Goal: Task Accomplishment & Management: Manage account settings

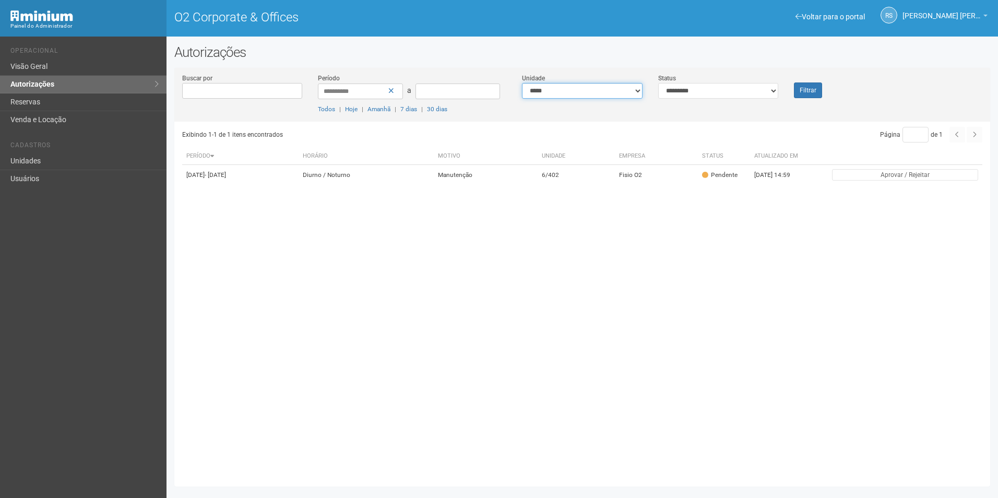
drag, startPoint x: 0, startPoint y: 0, endPoint x: 589, endPoint y: 95, distance: 596.1
click at [589, 95] on select "**********" at bounding box center [582, 91] width 121 height 16
select select "**********"
click at [522, 83] on select "**********" at bounding box center [582, 91] width 121 height 16
drag, startPoint x: 700, startPoint y: 86, endPoint x: 699, endPoint y: 97, distance: 11.1
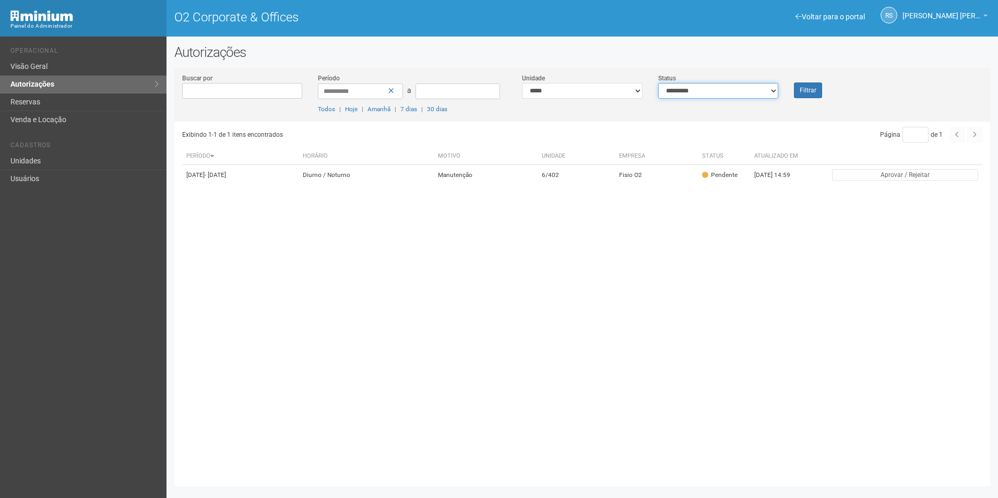
click at [700, 86] on select "**********" at bounding box center [719, 91] width 121 height 16
select select "***"
click at [659, 83] on select "**********" at bounding box center [719, 91] width 121 height 16
click at [797, 83] on button "Filtrar" at bounding box center [808, 91] width 28 height 16
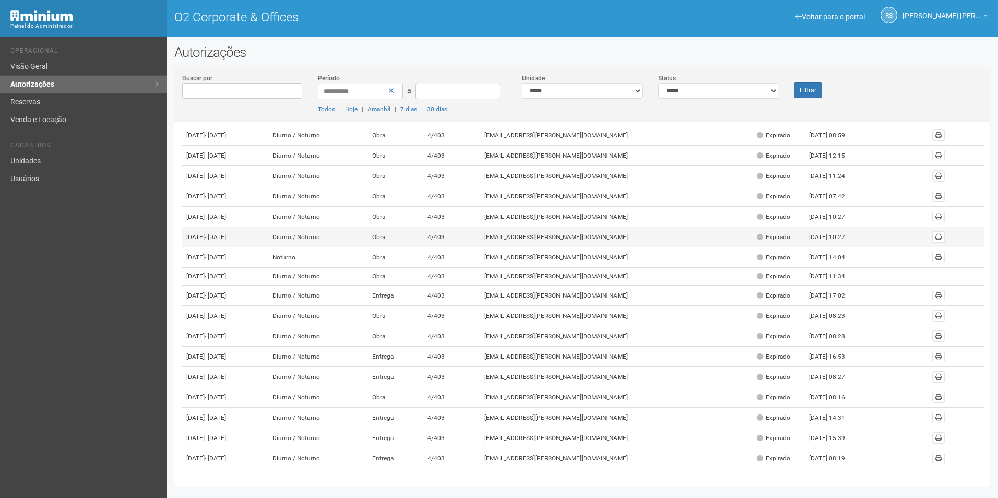
scroll to position [229, 0]
click at [729, 89] on select "**********" at bounding box center [719, 91] width 121 height 16
select select "*"
click at [659, 83] on select "**********" at bounding box center [719, 91] width 121 height 16
click at [798, 94] on button "Filtrar" at bounding box center [808, 91] width 28 height 16
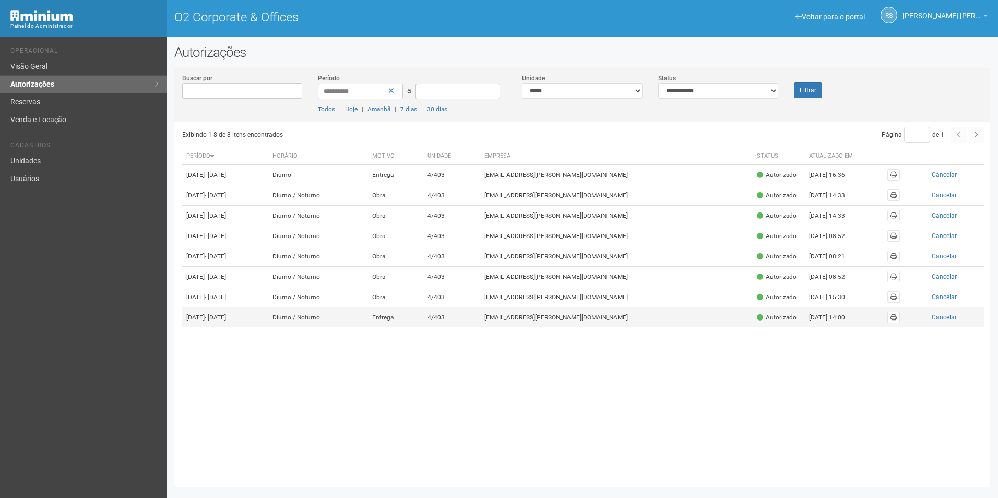
click at [598, 328] on td "viviane.rocha@invasive.com.br" at bounding box center [616, 318] width 273 height 20
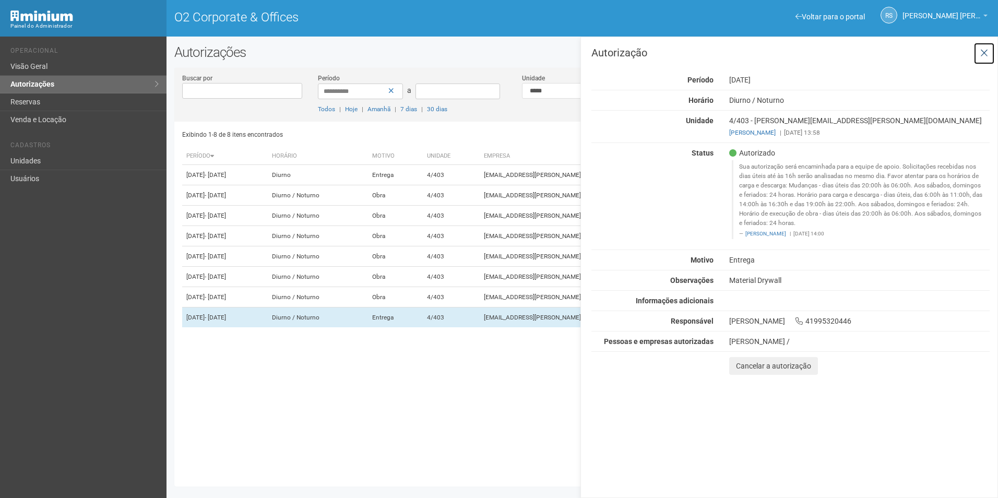
click at [989, 52] on button at bounding box center [984, 53] width 21 height 22
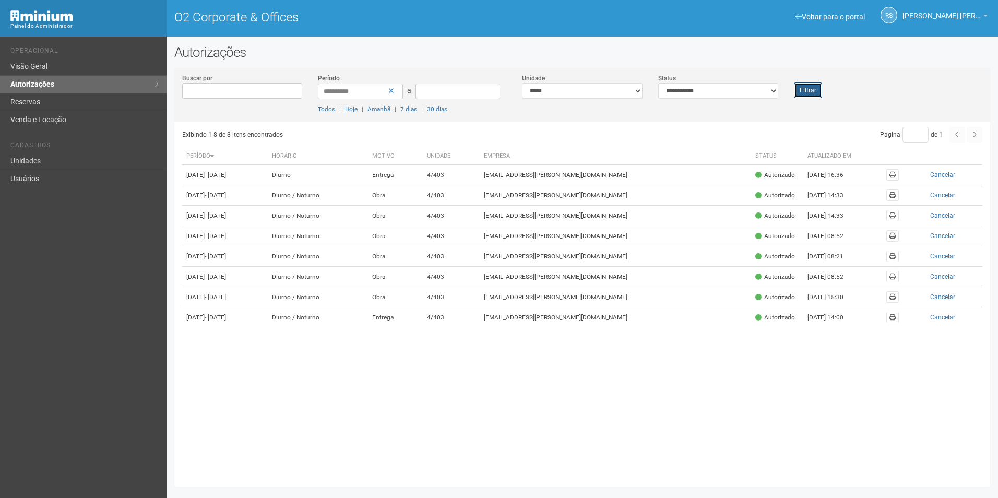
click at [813, 90] on button "Filtrar" at bounding box center [808, 91] width 28 height 16
drag, startPoint x: 721, startPoint y: 90, endPoint x: 709, endPoint y: 100, distance: 16.0
click at [721, 90] on select "**********" at bounding box center [719, 91] width 121 height 16
select select "*"
click at [659, 83] on select "**********" at bounding box center [719, 91] width 121 height 16
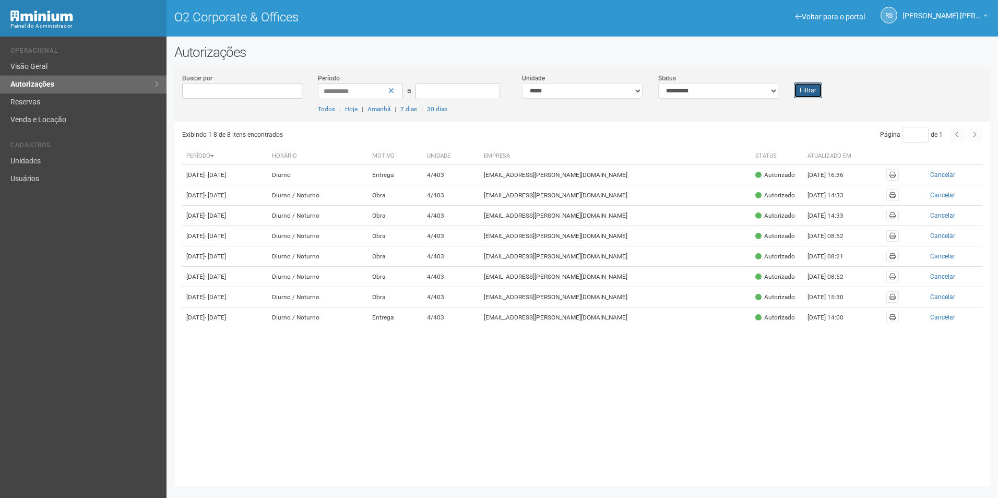
click at [804, 84] on button "Filtrar" at bounding box center [808, 91] width 28 height 16
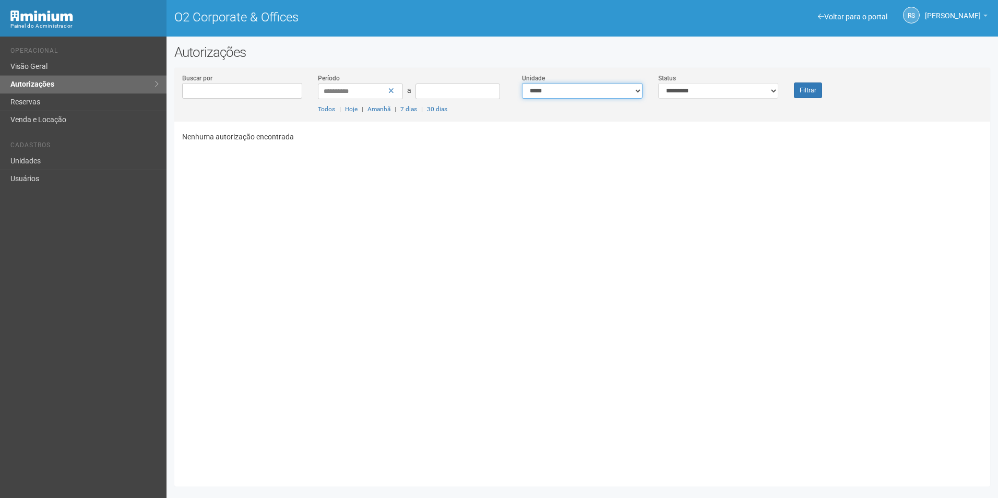
click at [567, 92] on select "**********" at bounding box center [582, 91] width 121 height 16
select select
click at [522, 83] on select "**********" at bounding box center [582, 91] width 121 height 16
click at [795, 89] on button "Filtrar" at bounding box center [808, 91] width 28 height 16
click at [813, 91] on button "Filtrar" at bounding box center [808, 91] width 28 height 16
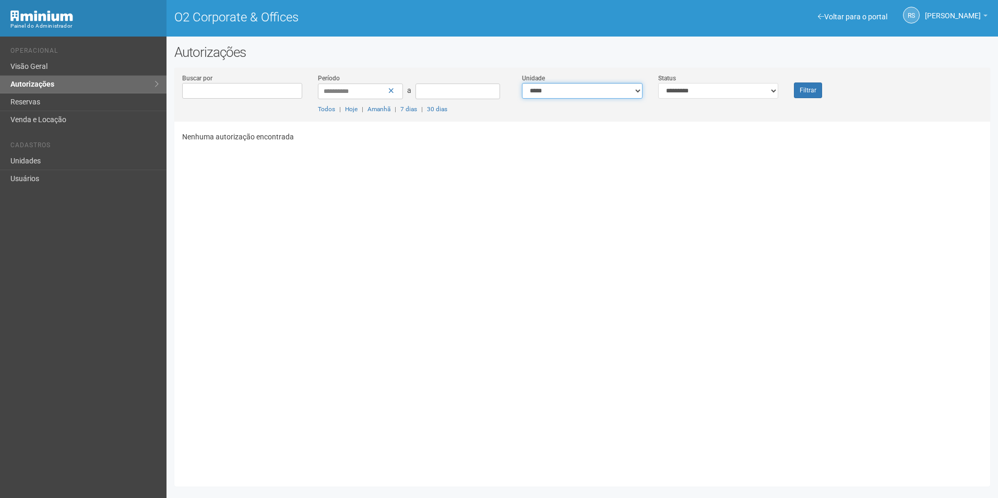
click at [574, 93] on select "**********" at bounding box center [582, 91] width 121 height 16
click at [598, 46] on h2 "Autorizações" at bounding box center [582, 52] width 816 height 16
drag, startPoint x: 695, startPoint y: 90, endPoint x: 710, endPoint y: 90, distance: 14.6
click at [695, 90] on select "**********" at bounding box center [719, 91] width 121 height 16
click at [814, 91] on button "Filtrar" at bounding box center [808, 91] width 28 height 16
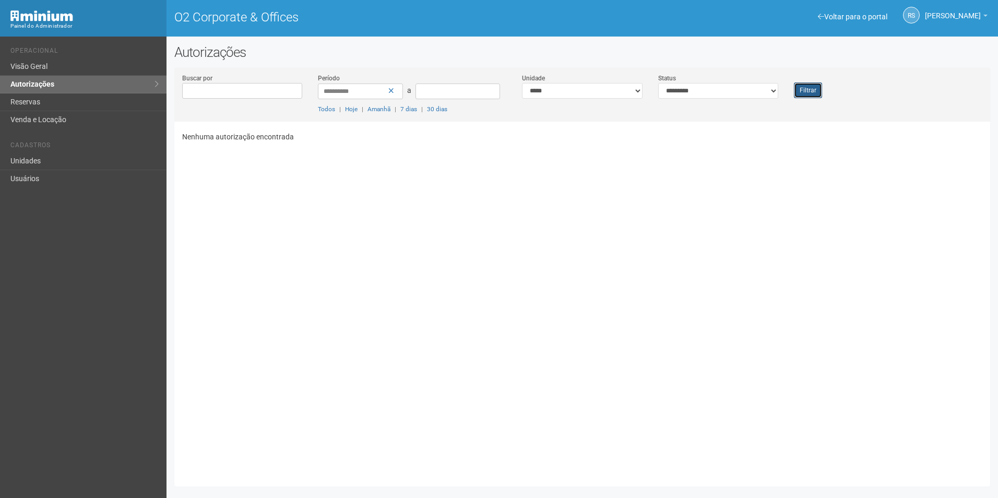
drag, startPoint x: 809, startPoint y: 86, endPoint x: 373, endPoint y: 3, distance: 443.9
click at [809, 86] on button "Filtrar" at bounding box center [808, 91] width 28 height 16
click at [814, 91] on button "Filtrar" at bounding box center [808, 91] width 28 height 16
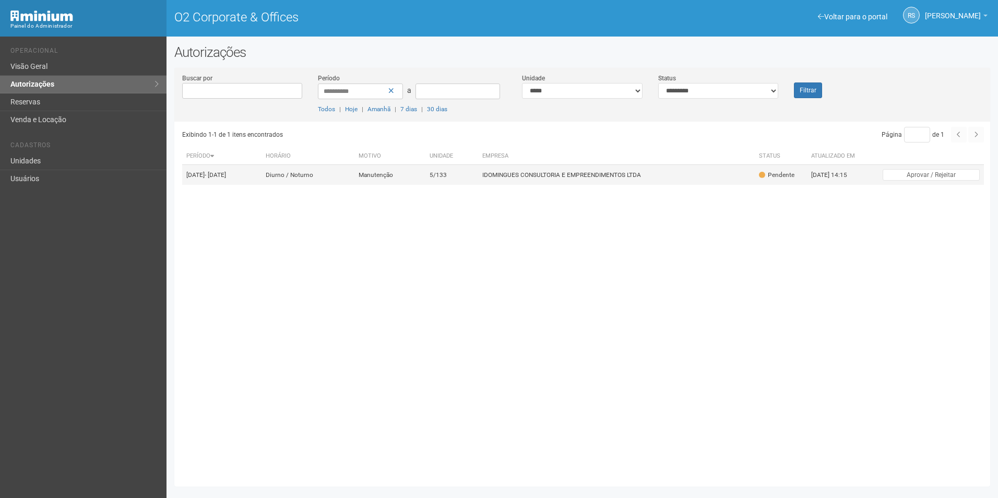
click at [478, 183] on td "5/133" at bounding box center [452, 175] width 53 height 20
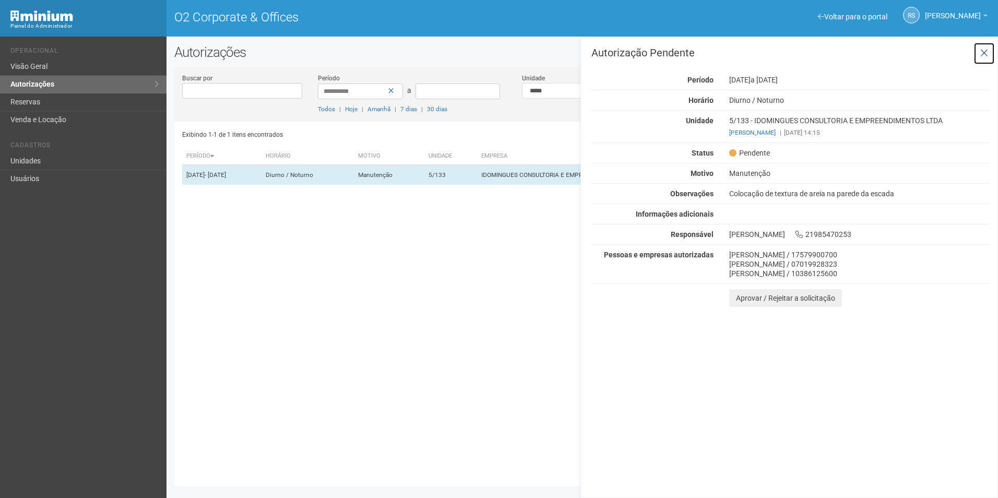
click at [989, 54] on button at bounding box center [984, 53] width 21 height 22
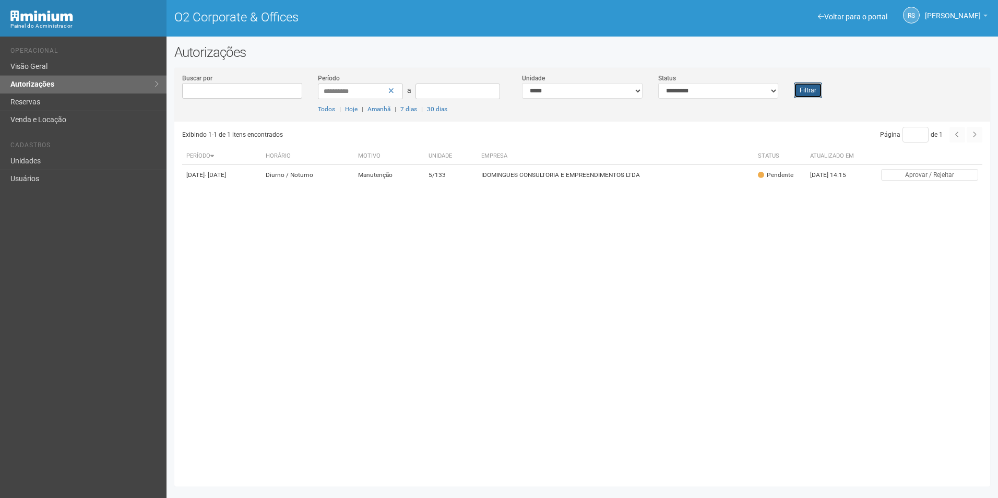
click at [809, 90] on button "Filtrar" at bounding box center [808, 91] width 28 height 16
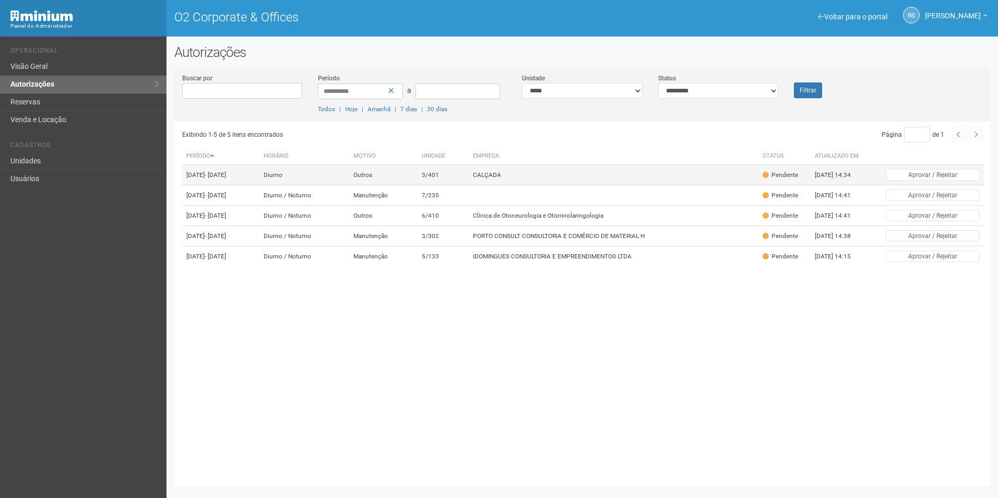
click at [559, 181] on td "CALÇADA" at bounding box center [614, 175] width 290 height 20
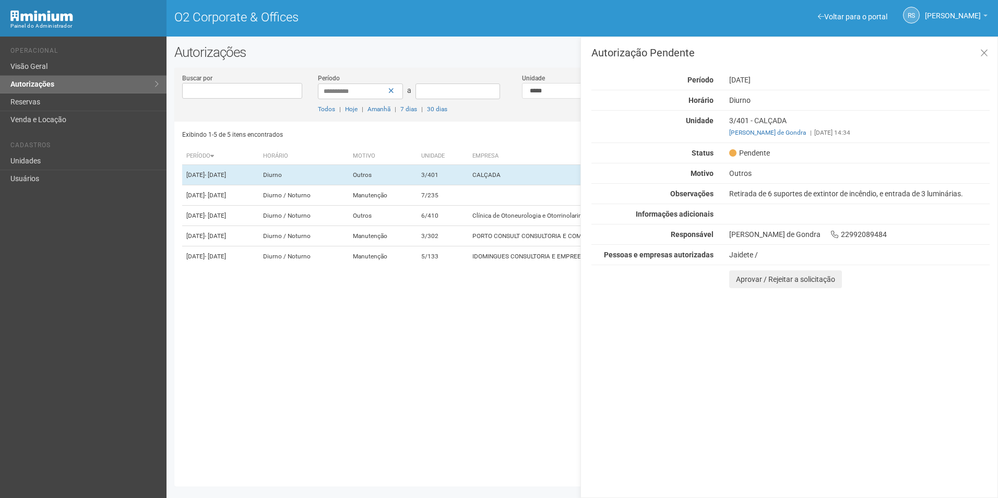
drag, startPoint x: 901, startPoint y: 437, endPoint x: 828, endPoint y: 387, distance: 88.1
click at [901, 437] on div "Autorização Pendente Período 23/09/2025 Horário Diurno Unidade 3/401 - CALÇADA …" at bounding box center [790, 268] width 418 height 462
click at [749, 289] on div "Autorização Pendente Período 23/09/2025 Horário Diurno Unidade 3/401 - CALÇADA …" at bounding box center [790, 268] width 418 height 462
click at [750, 283] on button "Aprovar / Rejeitar a solicitação" at bounding box center [786, 280] width 113 height 18
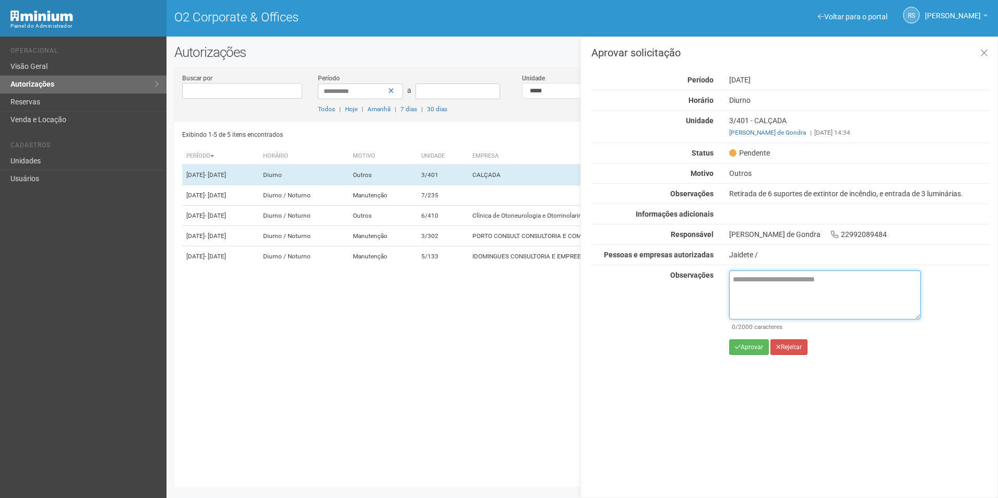
click at [759, 293] on textarea at bounding box center [826, 295] width 192 height 49
paste textarea "**********"
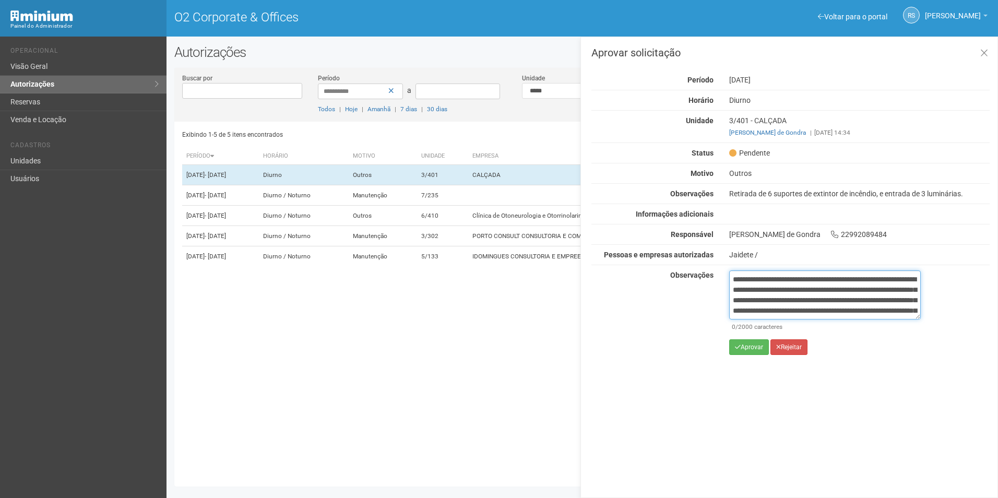
scroll to position [69, 0]
type textarea "**********"
click at [753, 348] on button "Aprovar" at bounding box center [750, 347] width 40 height 16
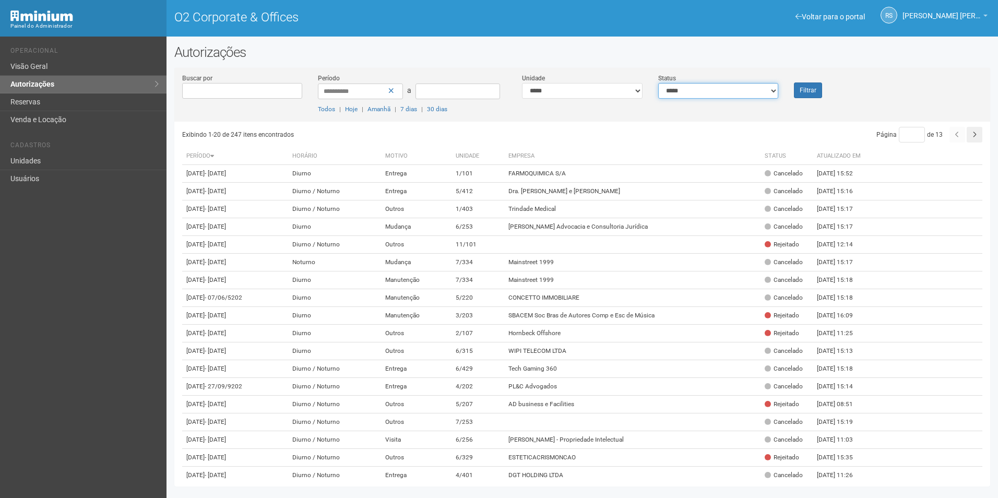
click at [744, 93] on select "**********" at bounding box center [719, 91] width 121 height 16
select select "*"
click at [659, 83] on select "**********" at bounding box center [719, 91] width 121 height 16
click at [798, 89] on button "Filtrar" at bounding box center [808, 91] width 28 height 16
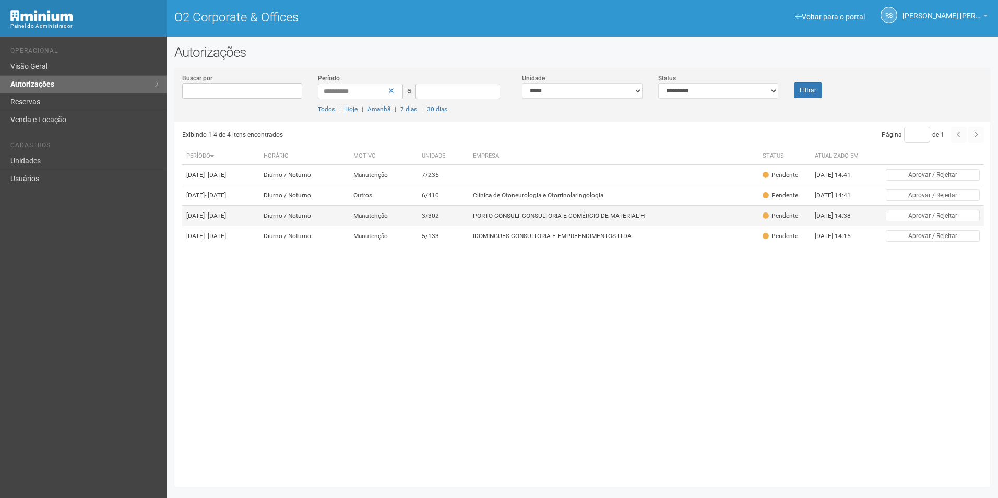
click at [496, 226] on td "PORTO CONSULT CONSULTORIA E COMÉRCIO DE MATERIAL H" at bounding box center [614, 216] width 290 height 20
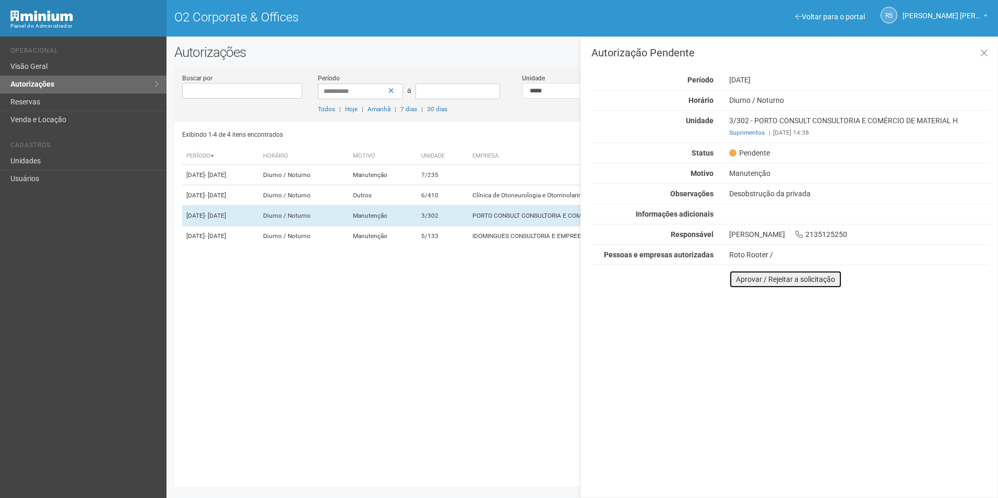
click at [738, 280] on button "Aprovar / Rejeitar a solicitação" at bounding box center [786, 280] width 113 height 18
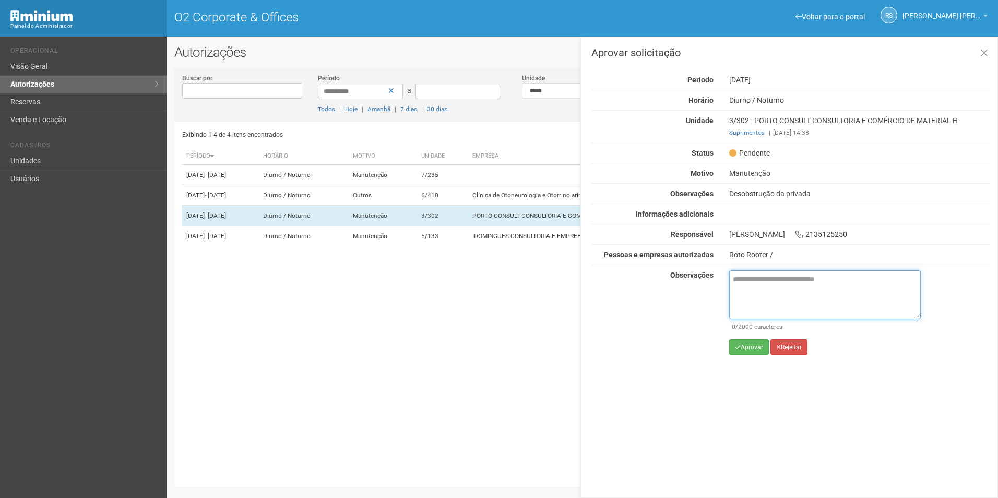
click at [755, 291] on textarea at bounding box center [826, 295] width 192 height 49
paste textarea "**********"
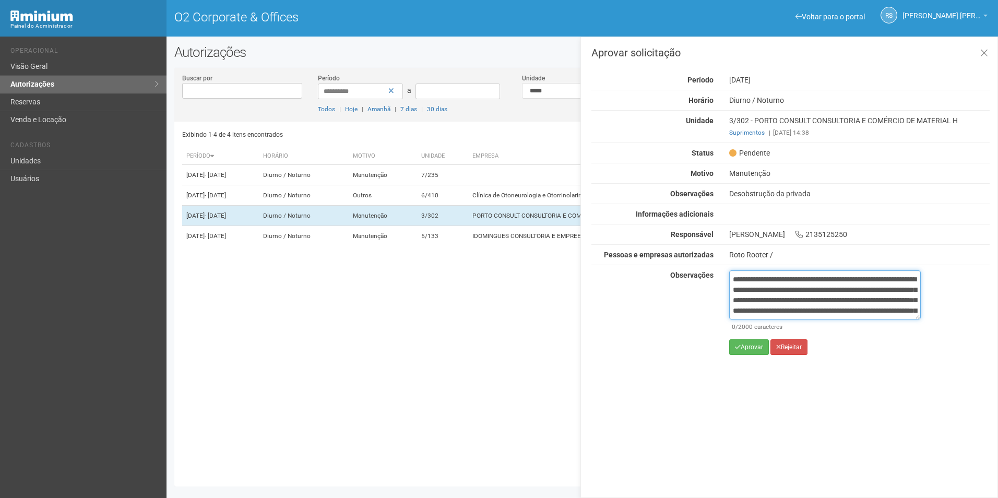
scroll to position [69, 0]
type textarea "**********"
click at [747, 346] on button "Aprovar" at bounding box center [750, 347] width 40 height 16
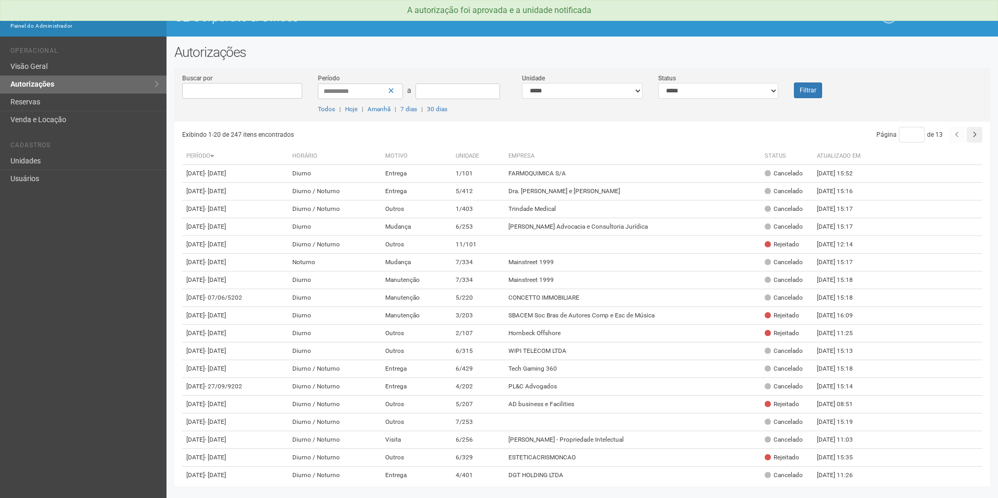
click at [736, 100] on div "**********" at bounding box center [582, 97] width 816 height 49
click at [735, 90] on select "**********" at bounding box center [719, 91] width 121 height 16
select select "*"
click at [659, 83] on select "**********" at bounding box center [719, 91] width 121 height 16
click at [809, 93] on button "Filtrar" at bounding box center [808, 91] width 28 height 16
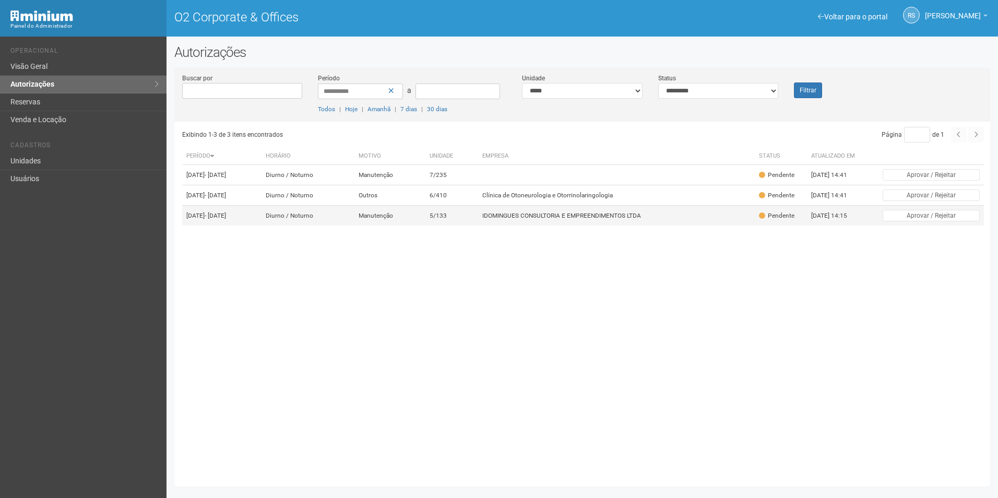
click at [535, 226] on td "IDOMINGUES CONSULTORIA E EMPREENDIMENTOS LTDA" at bounding box center [616, 216] width 277 height 20
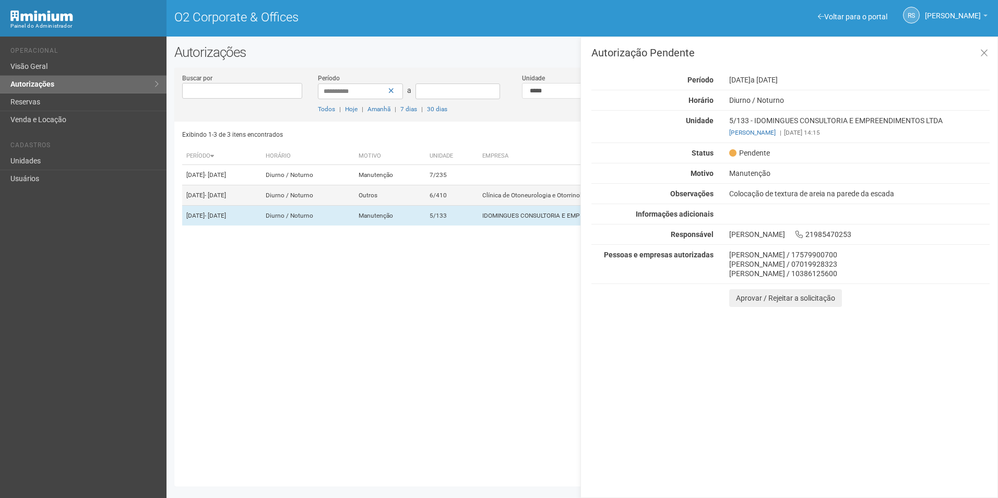
click at [536, 206] on td "Clínica de Otoneurologia e Otorrinolaringologia" at bounding box center [616, 195] width 277 height 20
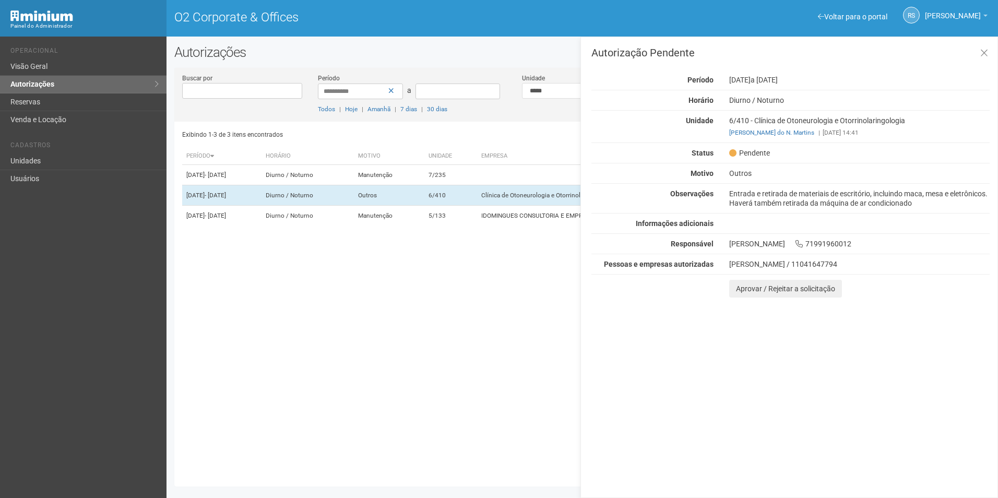
click at [780, 406] on div "Autorização Pendente Período 23/09/2025 a 27/09/2025 Horário Diurno / Noturno U…" at bounding box center [790, 268] width 418 height 462
click at [24, 159] on link "Unidades" at bounding box center [83, 161] width 167 height 18
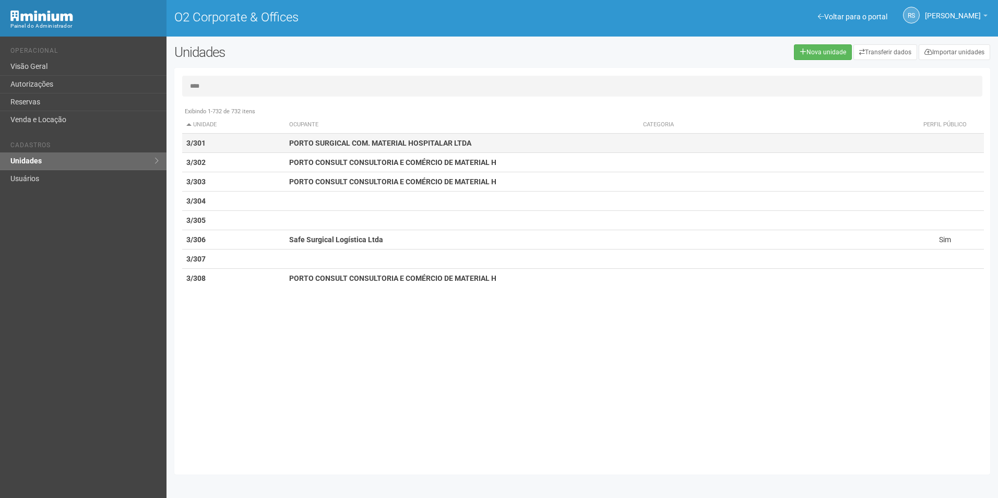
type input "****"
click at [205, 140] on strong "3/301" at bounding box center [195, 143] width 19 height 8
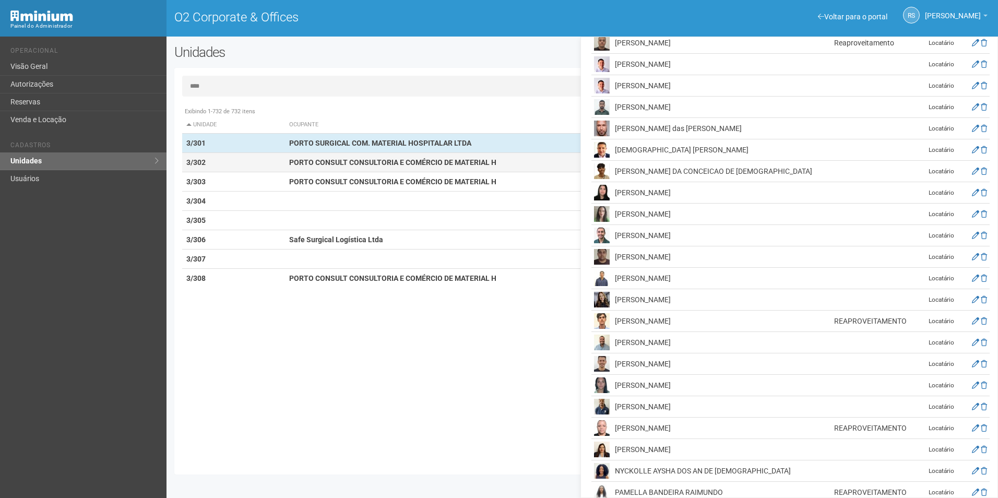
scroll to position [1688, 0]
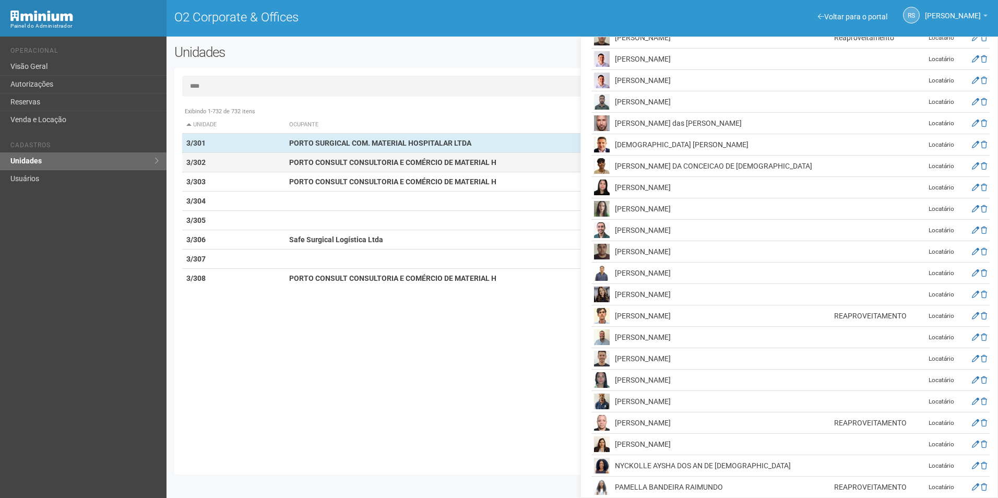
click at [228, 163] on td "3/302" at bounding box center [233, 162] width 103 height 19
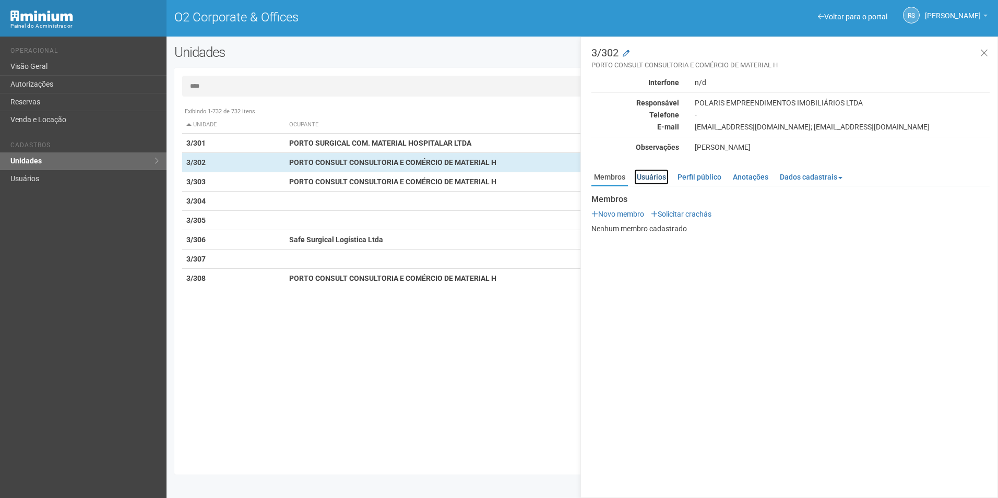
click at [661, 181] on link "Usuários" at bounding box center [651, 177] width 34 height 16
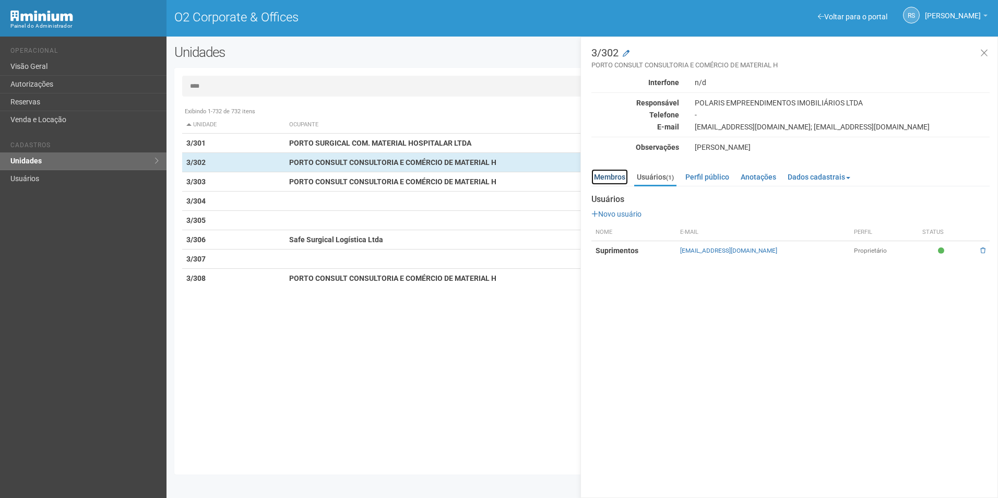
click at [612, 175] on link "Membros" at bounding box center [610, 177] width 37 height 16
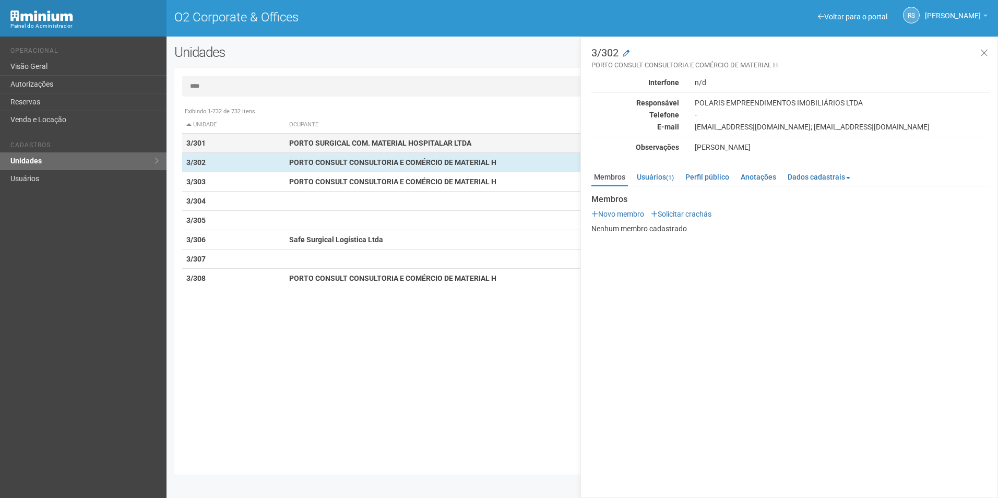
click at [240, 144] on td "3/301" at bounding box center [233, 143] width 103 height 19
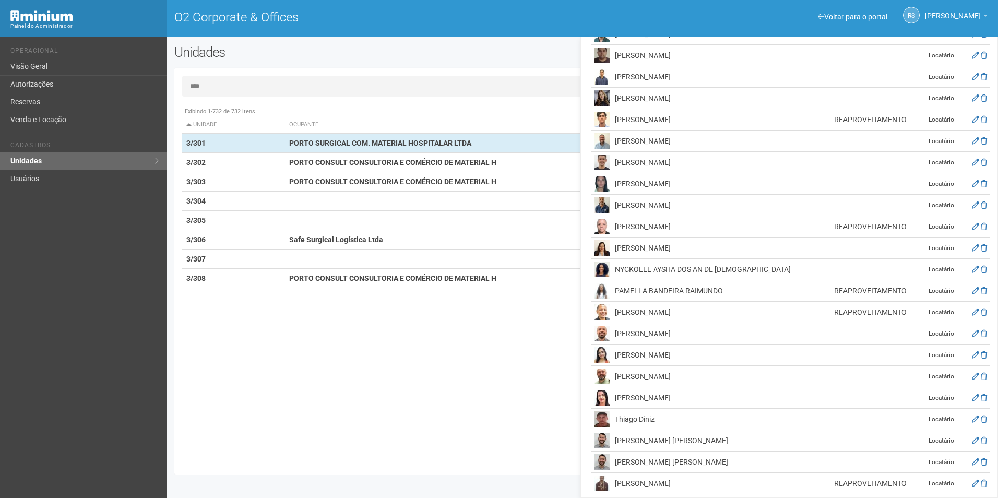
scroll to position [1887, 0]
click at [602, 409] on img at bounding box center [602, 417] width 16 height 16
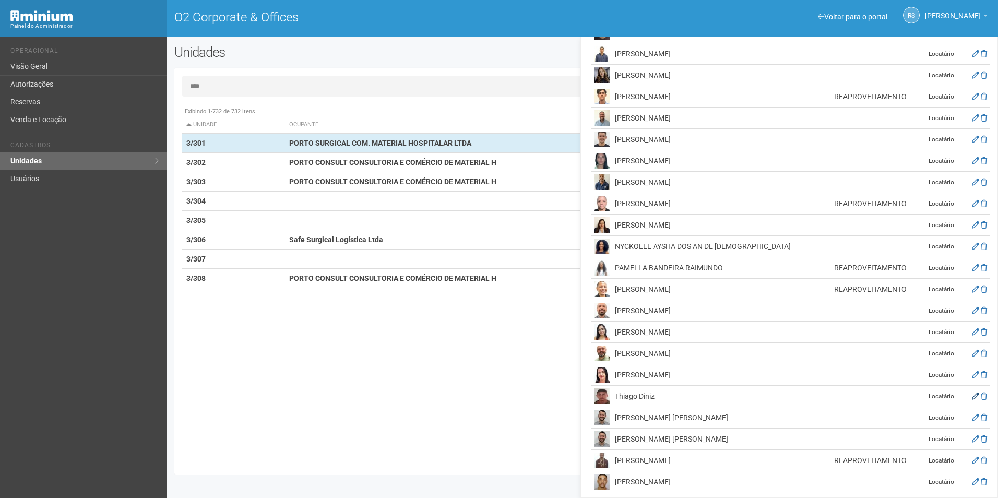
scroll to position [1913, 0]
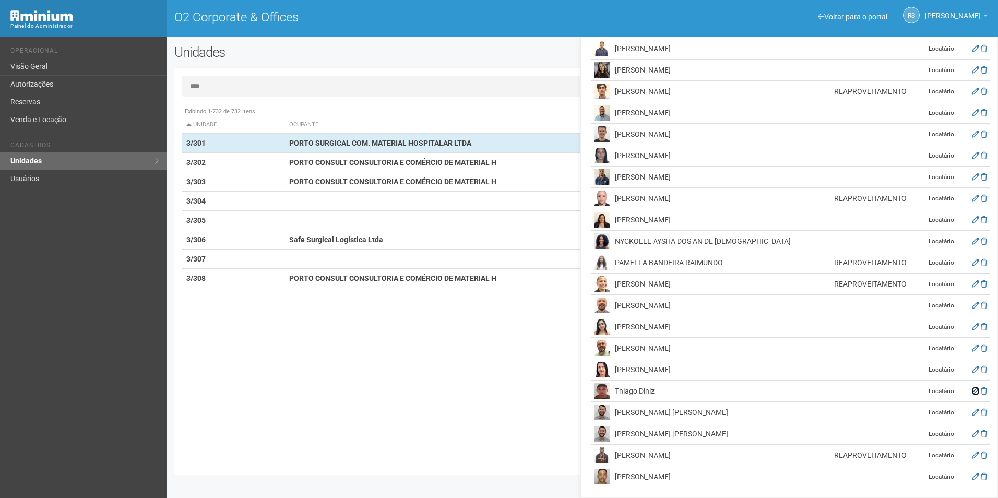
click at [974, 393] on icon at bounding box center [975, 390] width 7 height 7
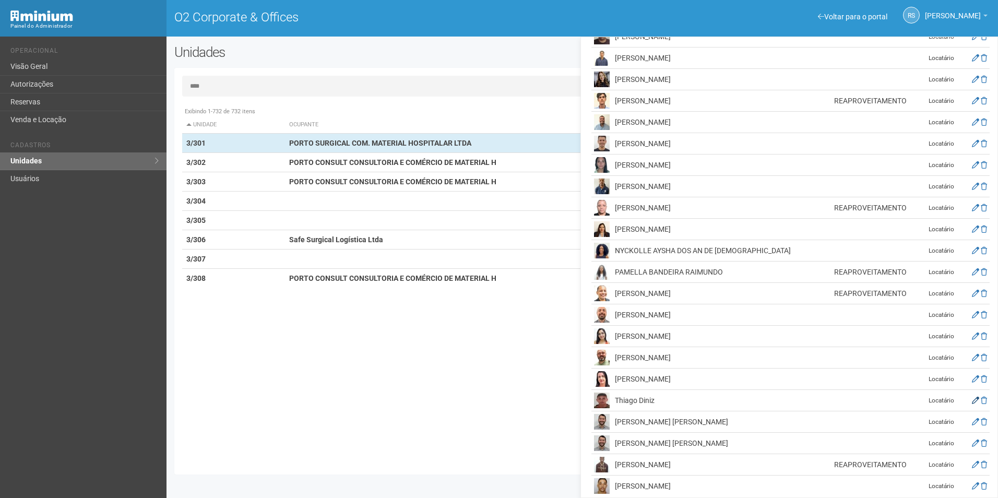
scroll to position [0, 0]
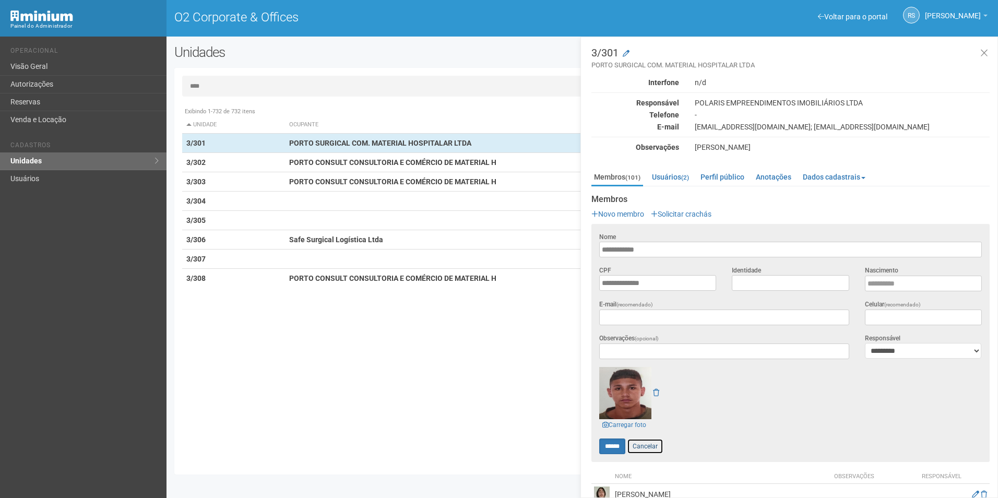
click at [657, 446] on link "Cancelar" at bounding box center [645, 447] width 37 height 16
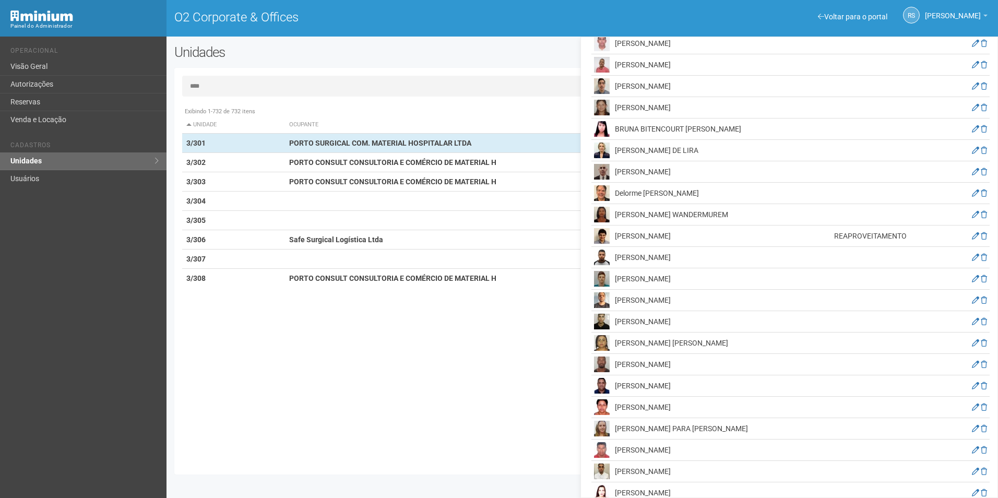
scroll to position [294, 0]
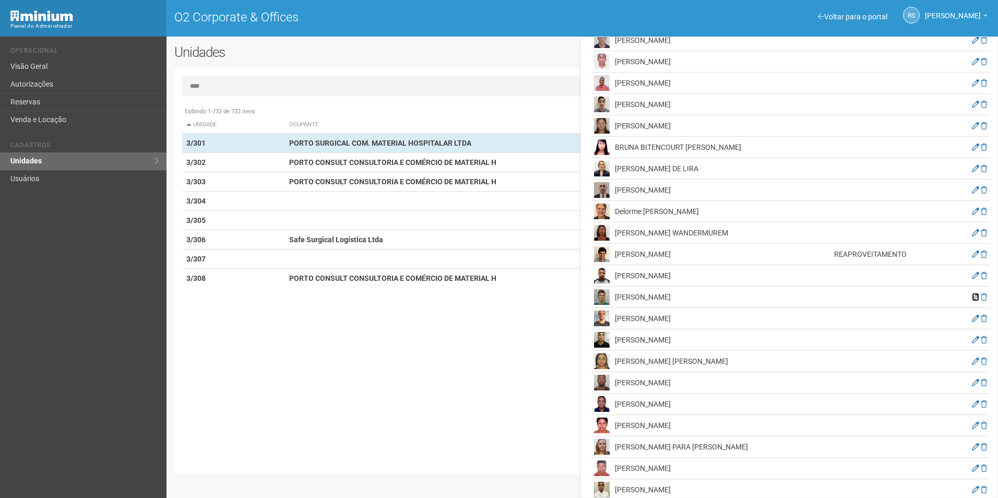
click at [972, 298] on icon at bounding box center [975, 296] width 7 height 7
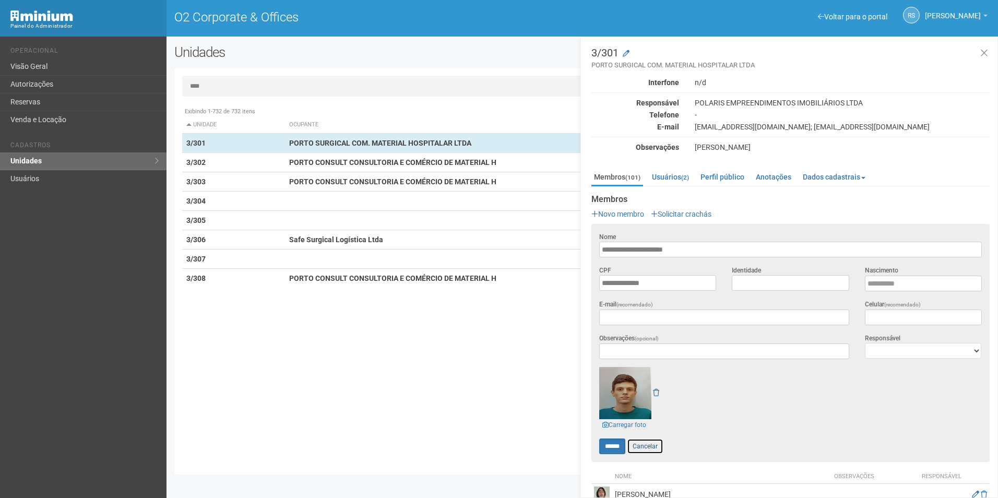
click at [651, 441] on link "Cancelar" at bounding box center [645, 447] width 37 height 16
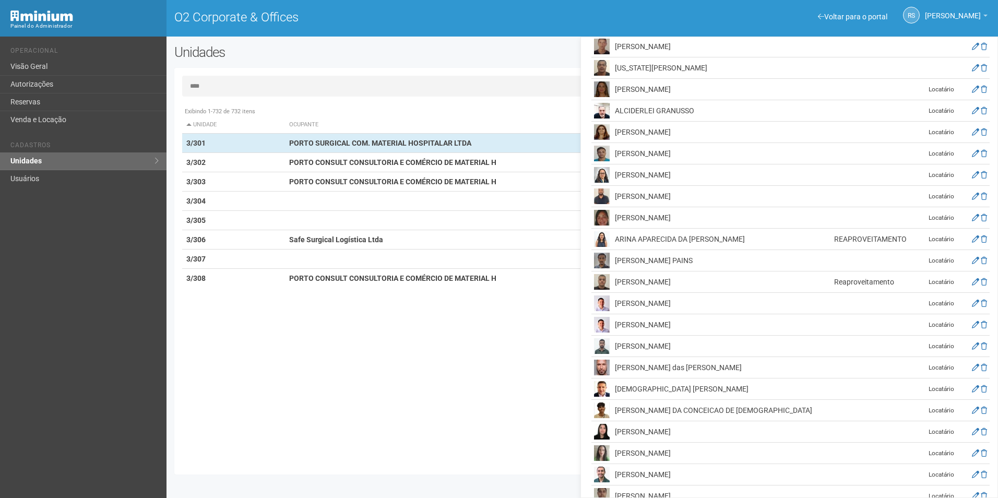
scroll to position [1462, 0]
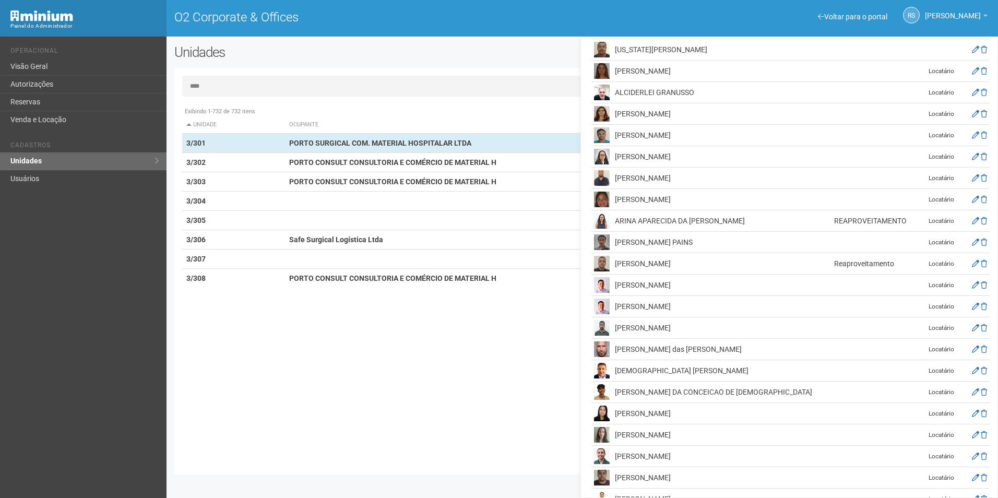
click at [604, 243] on img at bounding box center [602, 242] width 16 height 16
click at [972, 244] on icon at bounding box center [975, 242] width 7 height 7
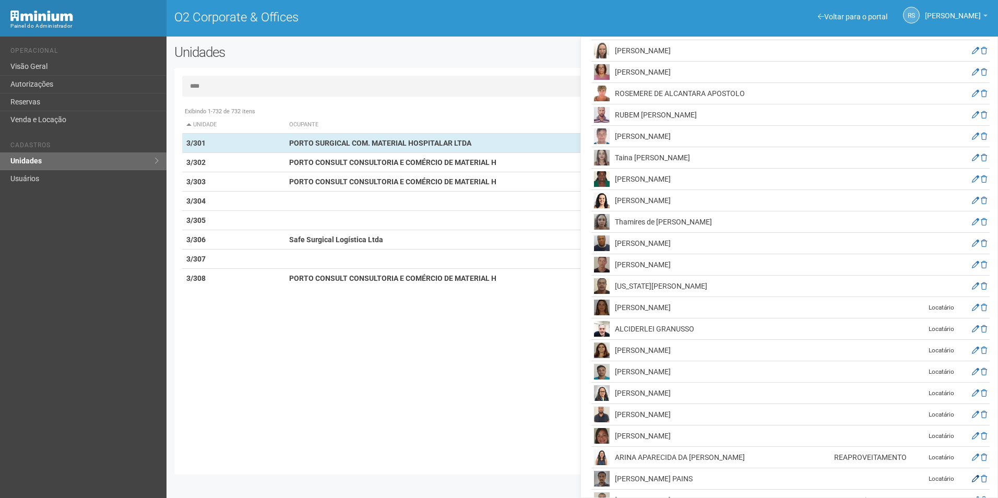
scroll to position [0, 0]
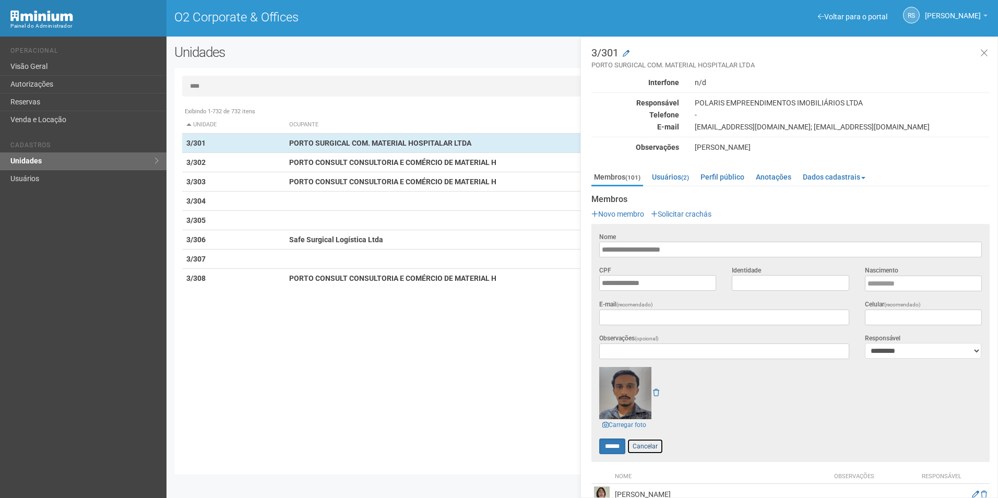
click at [644, 446] on link "Cancelar" at bounding box center [645, 447] width 37 height 16
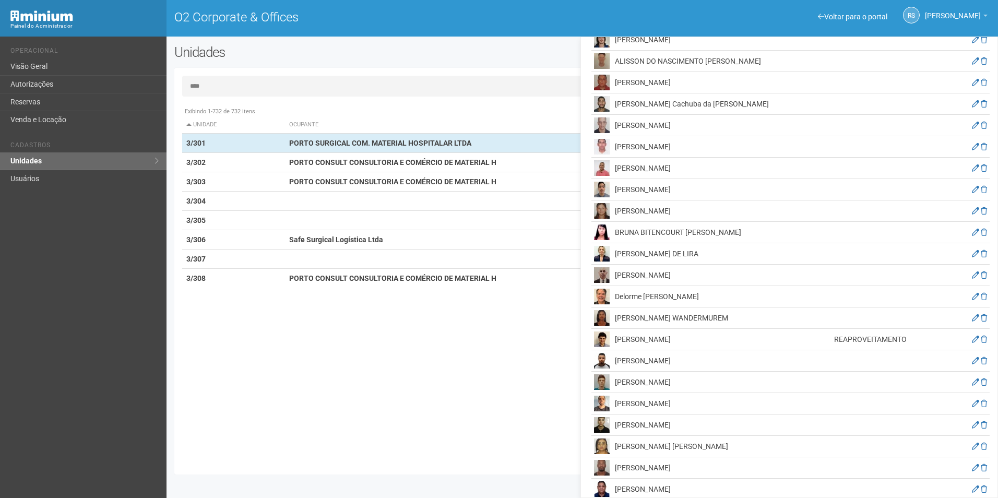
scroll to position [261, 0]
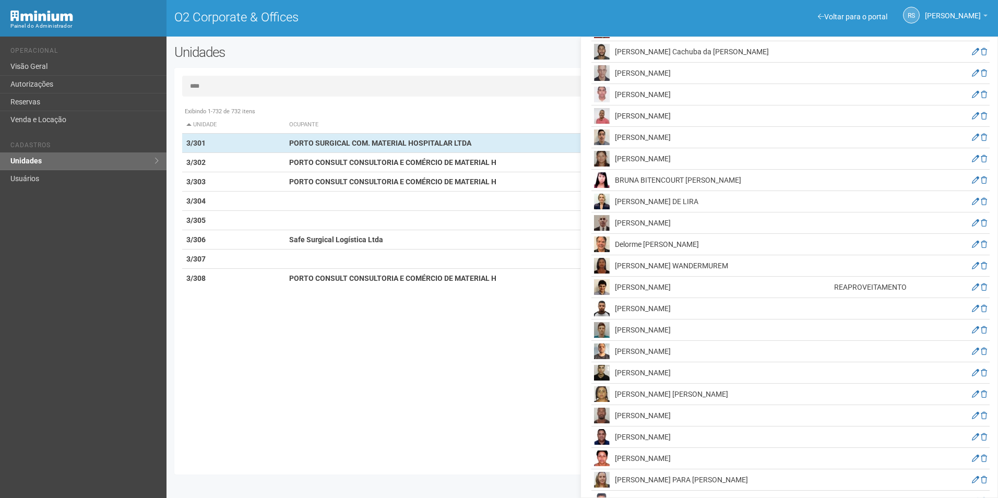
click at [601, 376] on img at bounding box center [602, 373] width 16 height 16
click at [973, 375] on icon at bounding box center [975, 372] width 7 height 7
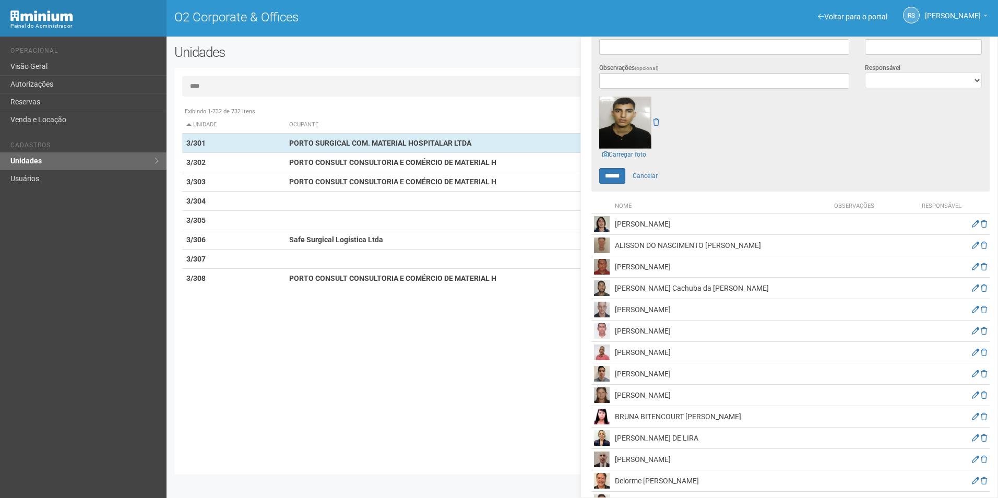
scroll to position [0, 0]
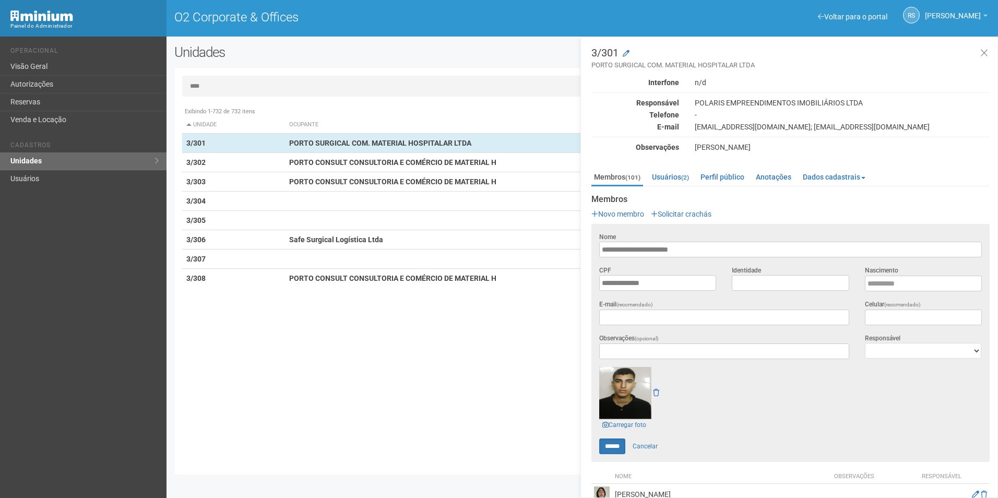
click at [640, 395] on img at bounding box center [626, 393] width 52 height 52
click at [648, 444] on link "Cancelar" at bounding box center [645, 447] width 37 height 16
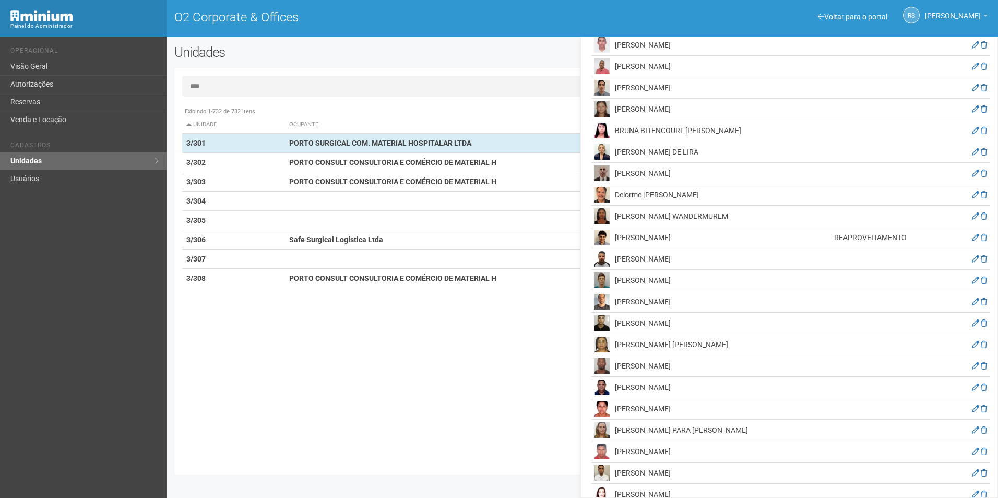
scroll to position [313, 0]
click at [972, 362] on icon at bounding box center [975, 363] width 7 height 7
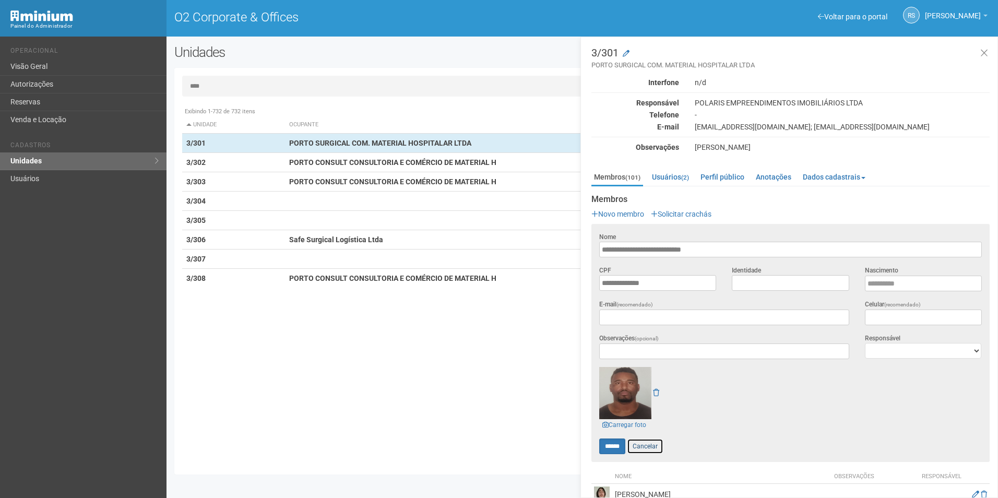
click at [650, 443] on link "Cancelar" at bounding box center [645, 447] width 37 height 16
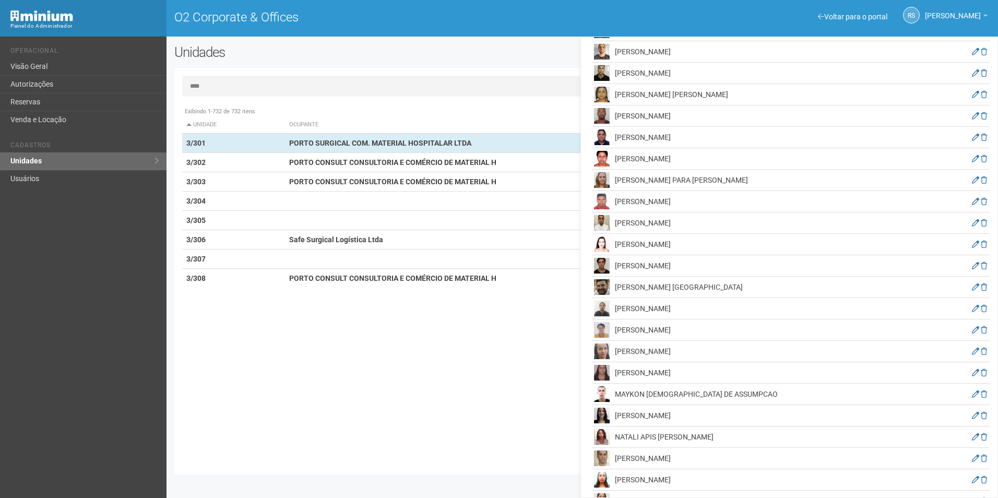
scroll to position [574, 0]
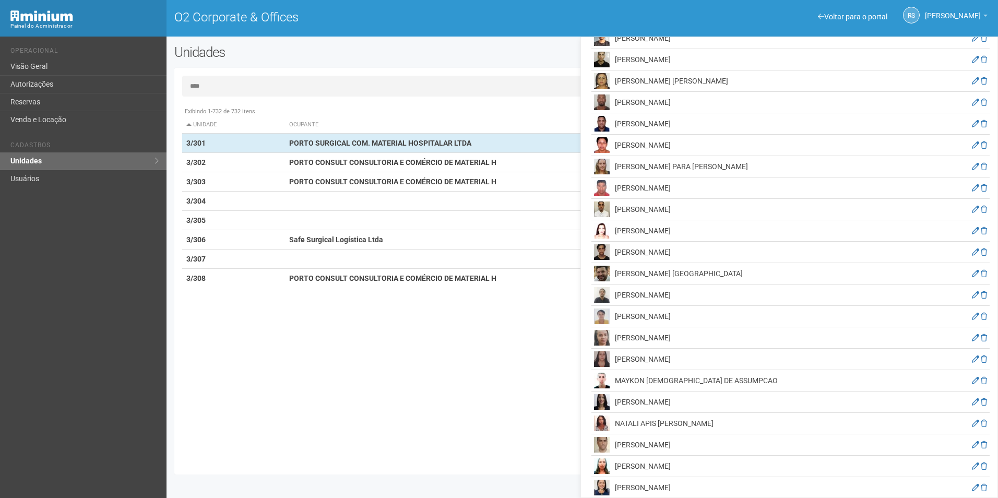
click at [606, 210] on img at bounding box center [602, 210] width 16 height 16
click at [972, 211] on icon at bounding box center [975, 209] width 7 height 7
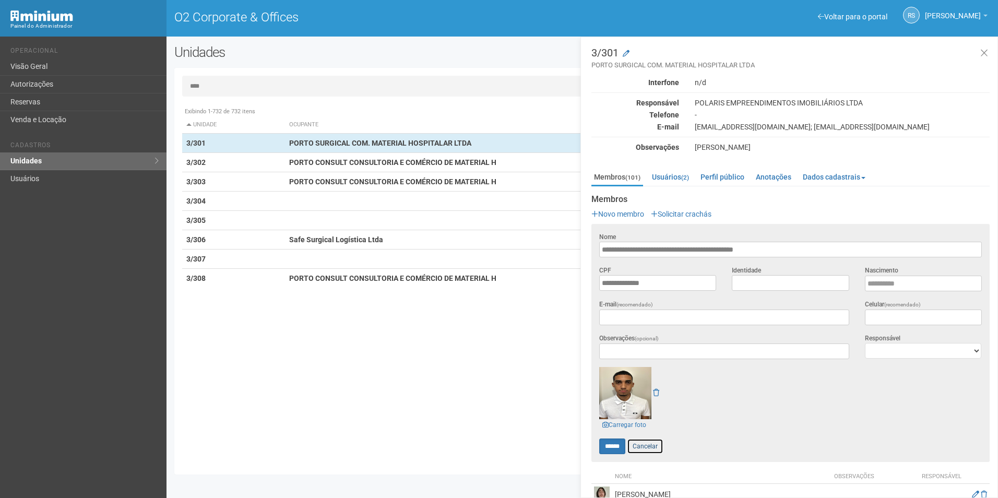
click at [648, 446] on link "Cancelar" at bounding box center [645, 447] width 37 height 16
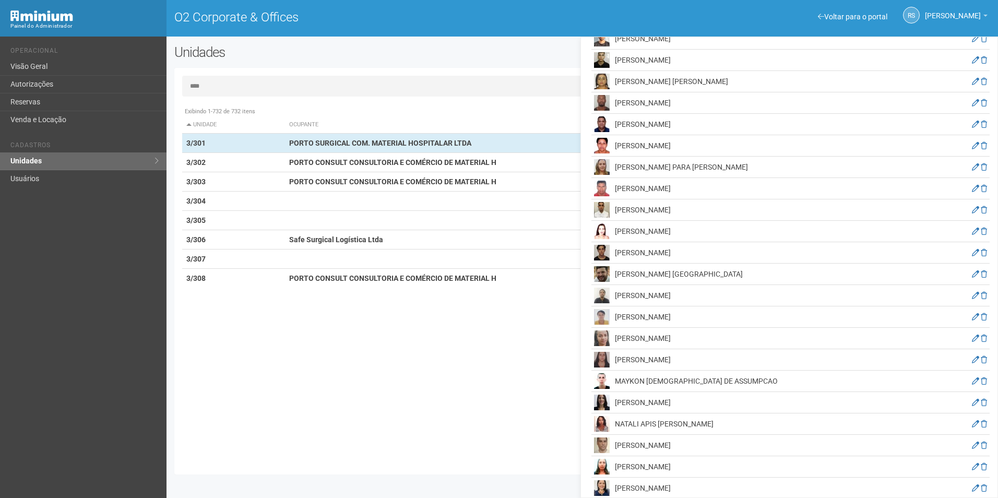
scroll to position [627, 0]
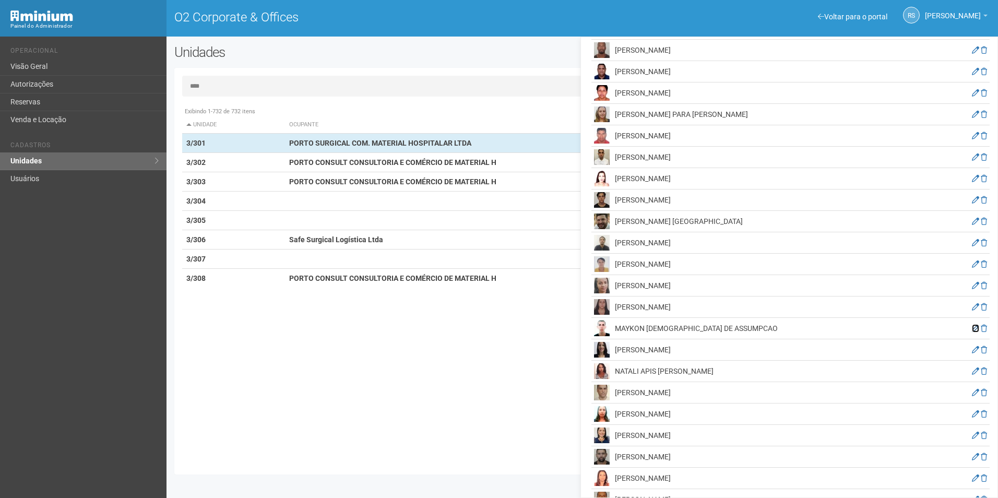
click at [973, 330] on icon at bounding box center [975, 328] width 7 height 7
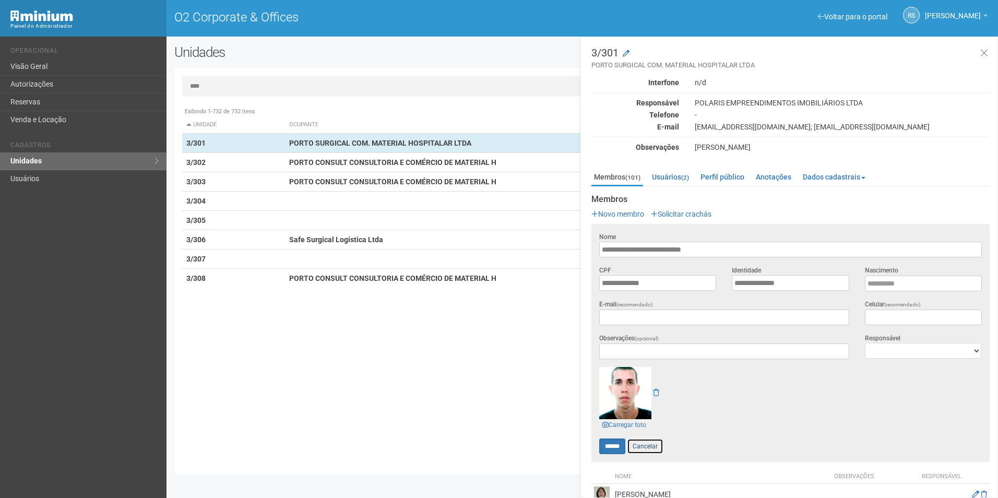
click at [652, 443] on link "Cancelar" at bounding box center [645, 447] width 37 height 16
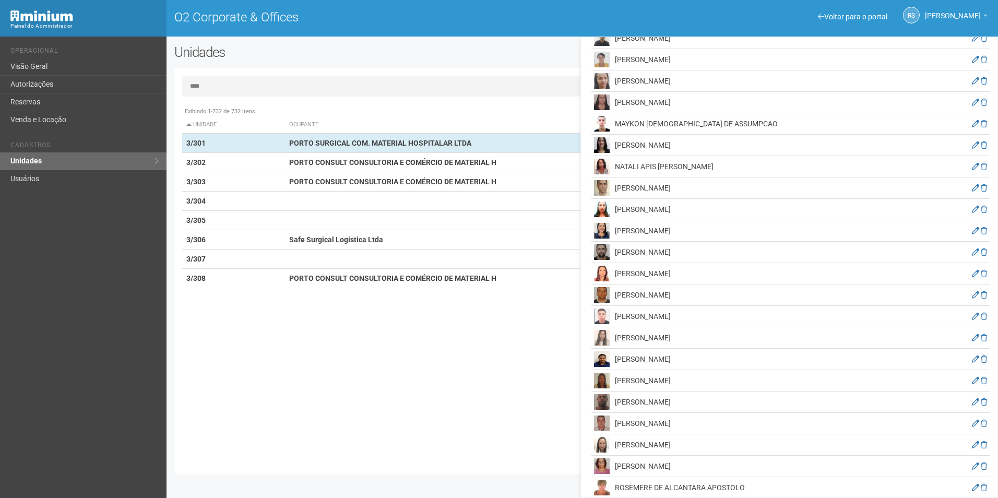
scroll to position [836, 0]
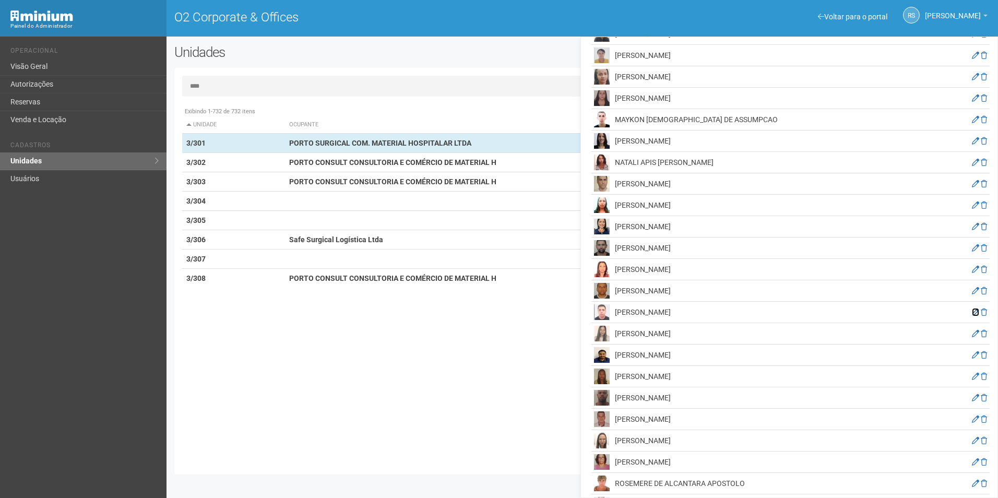
click at [972, 312] on icon at bounding box center [975, 312] width 7 height 7
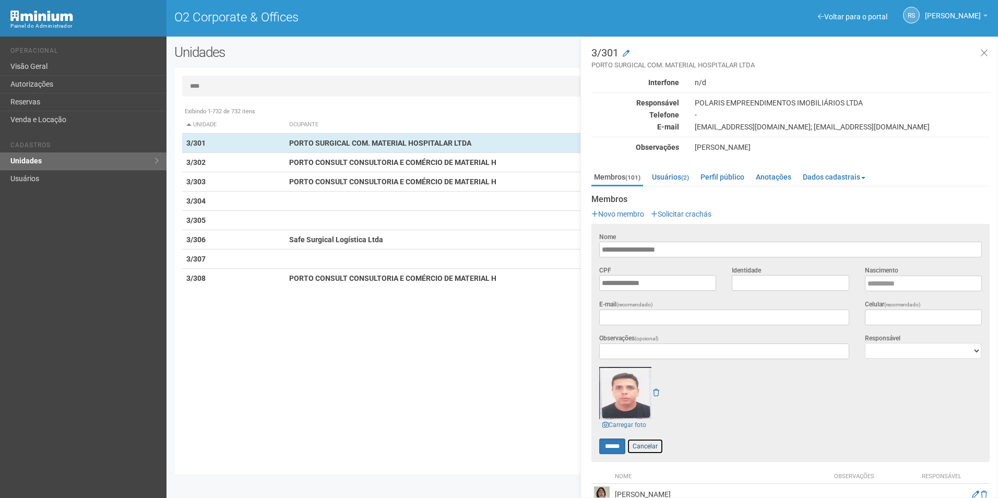
click at [650, 447] on link "Cancelar" at bounding box center [645, 447] width 37 height 16
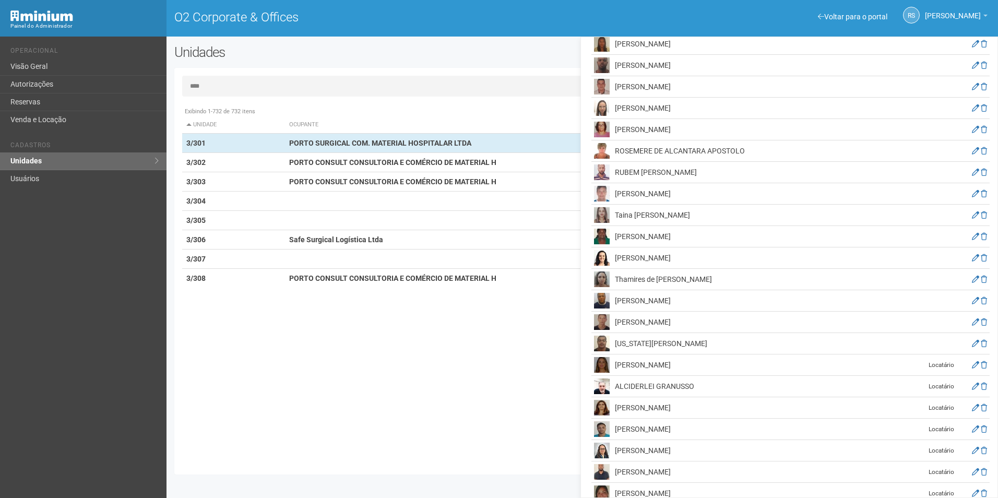
scroll to position [1201, 0]
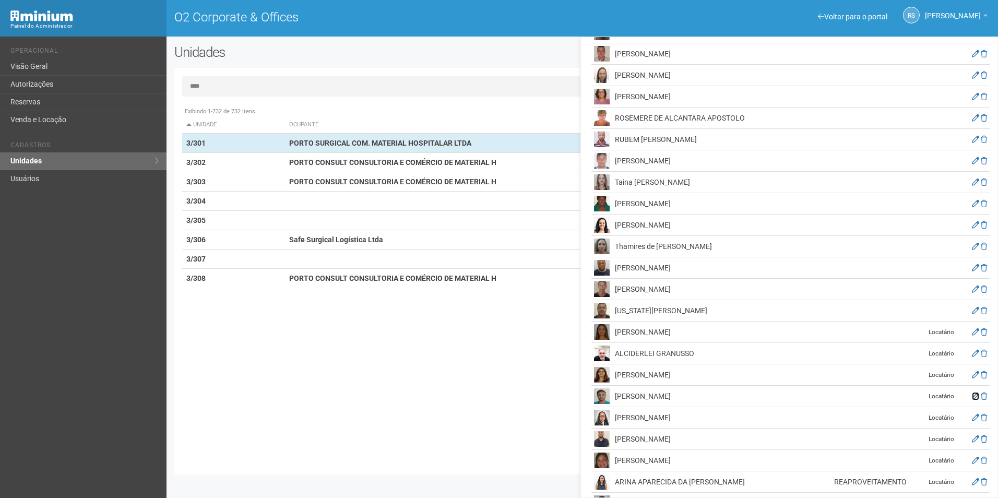
click at [973, 396] on icon at bounding box center [975, 396] width 7 height 7
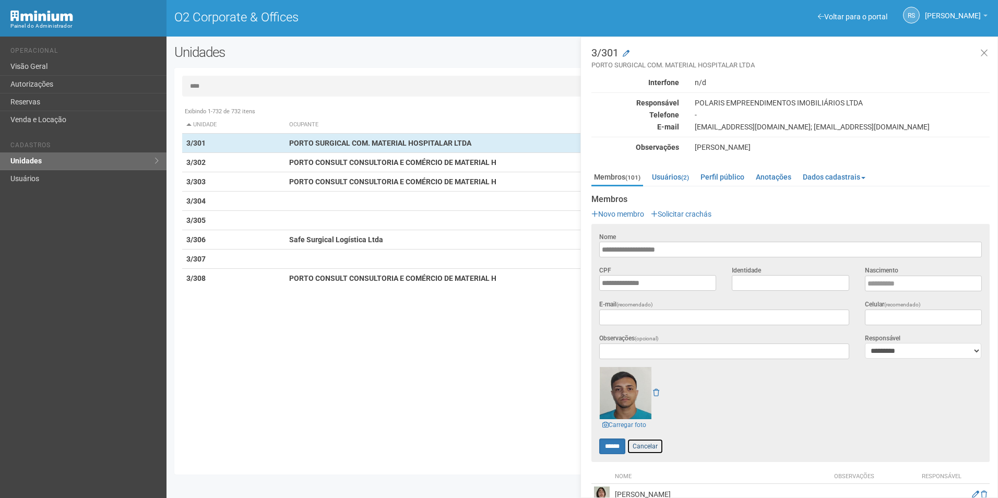
click at [648, 444] on link "Cancelar" at bounding box center [645, 447] width 37 height 16
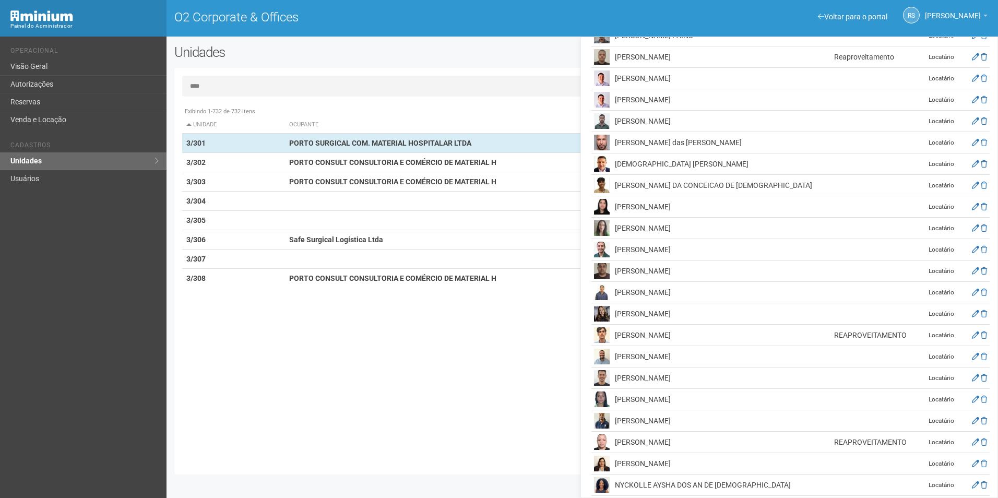
scroll to position [1723, 0]
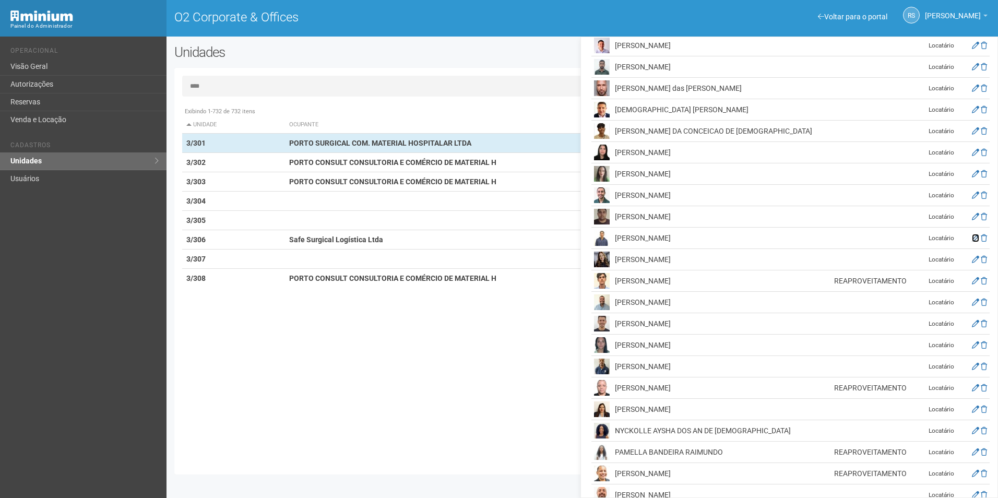
click at [974, 239] on icon at bounding box center [975, 237] width 7 height 7
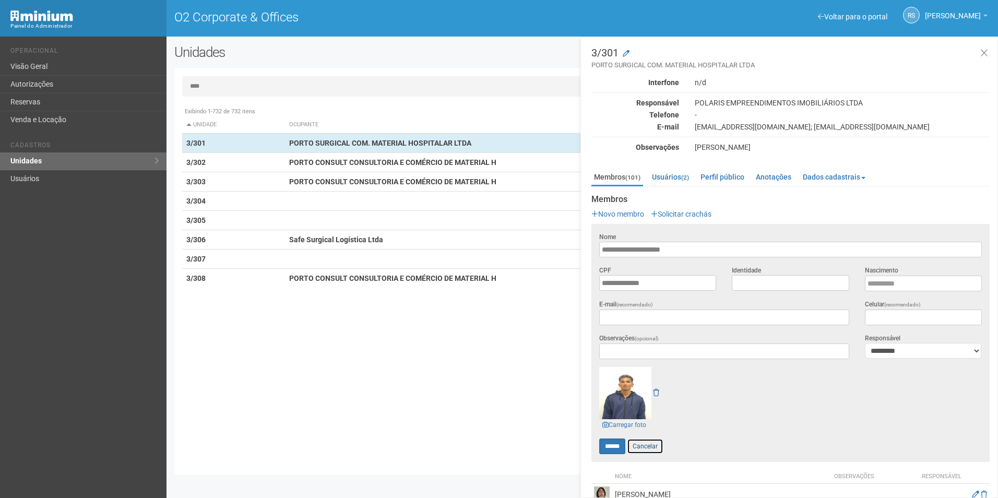
click at [657, 445] on link "Cancelar" at bounding box center [645, 447] width 37 height 16
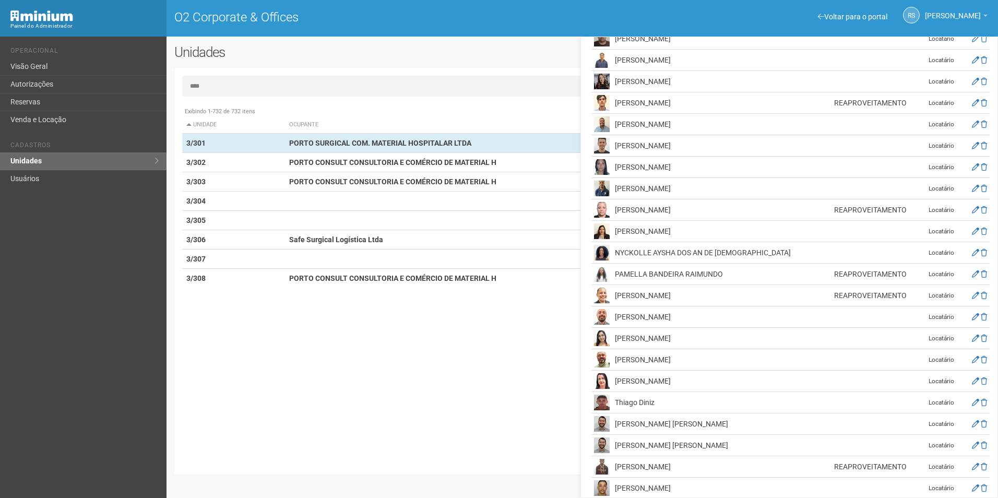
scroll to position [1913, 0]
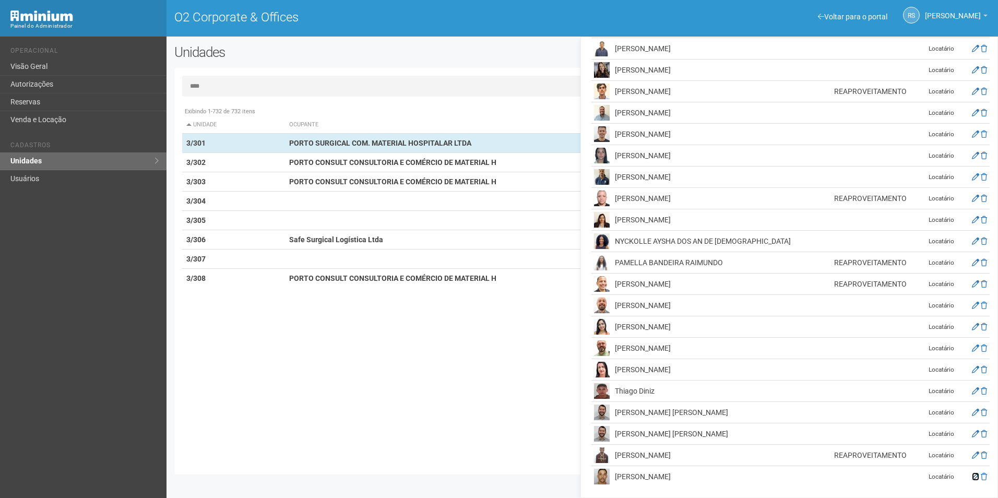
click at [973, 475] on icon at bounding box center [975, 476] width 7 height 7
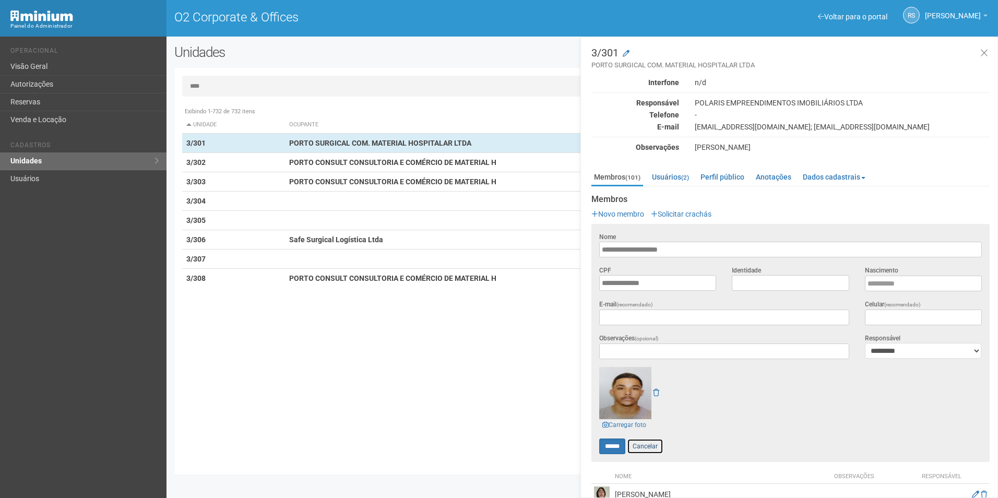
click at [649, 445] on link "Cancelar" at bounding box center [645, 447] width 37 height 16
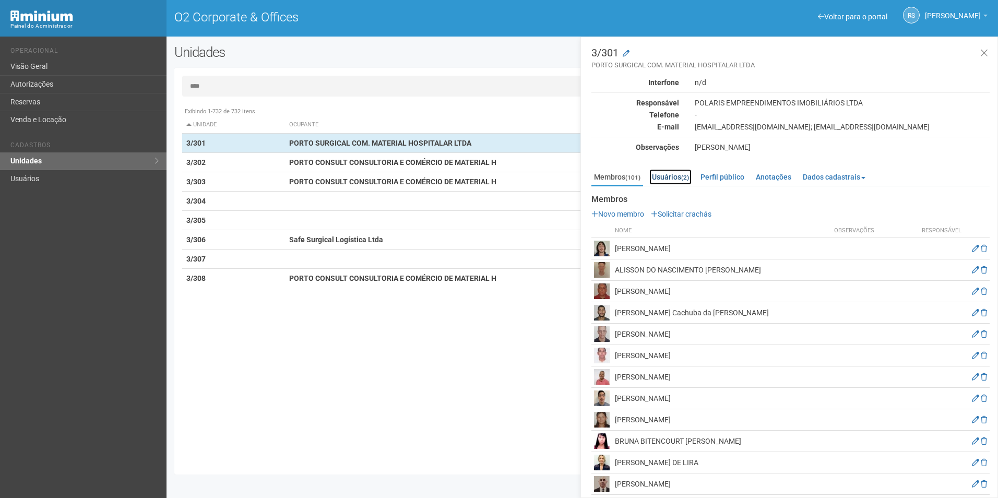
click at [676, 177] on link "Usuários (2)" at bounding box center [671, 177] width 42 height 16
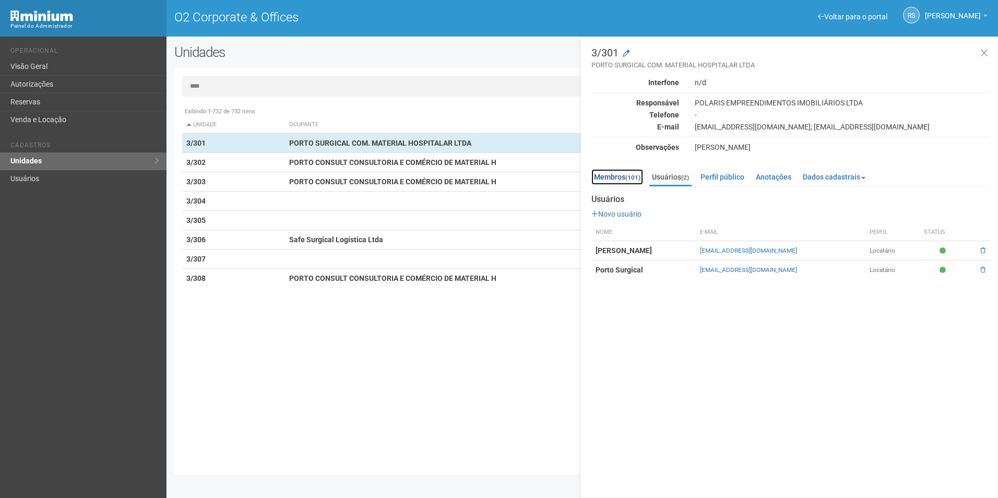
click at [608, 176] on link "Membros (101)" at bounding box center [618, 177] width 52 height 16
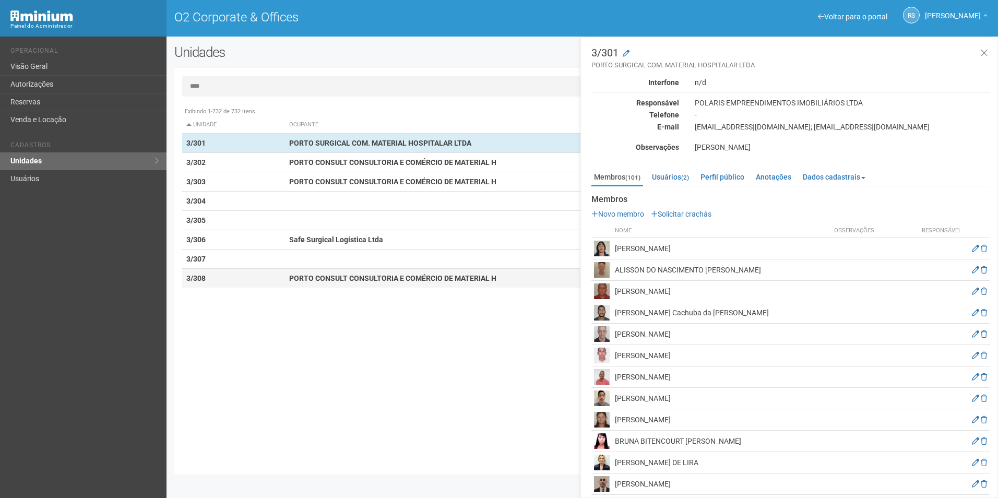
click at [196, 278] on strong "3/308" at bounding box center [195, 278] width 19 height 8
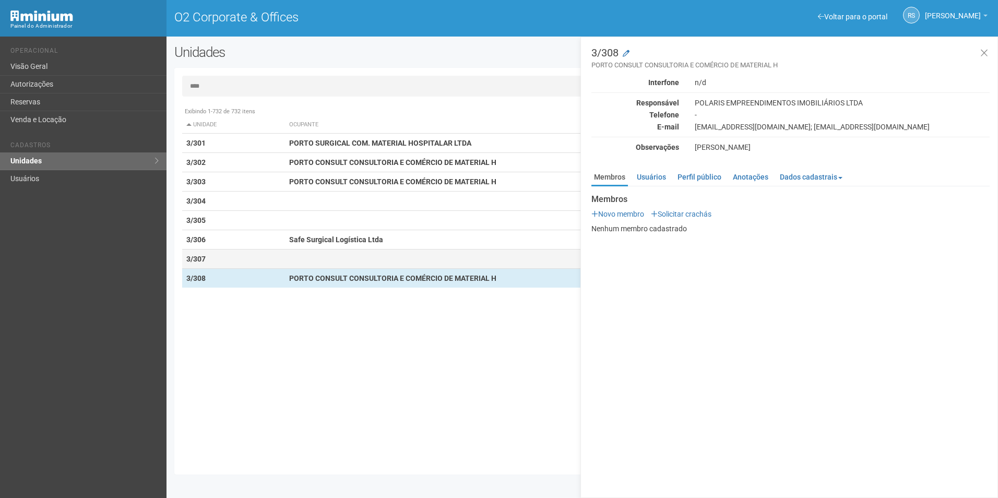
click at [191, 252] on td "3/307" at bounding box center [233, 259] width 103 height 19
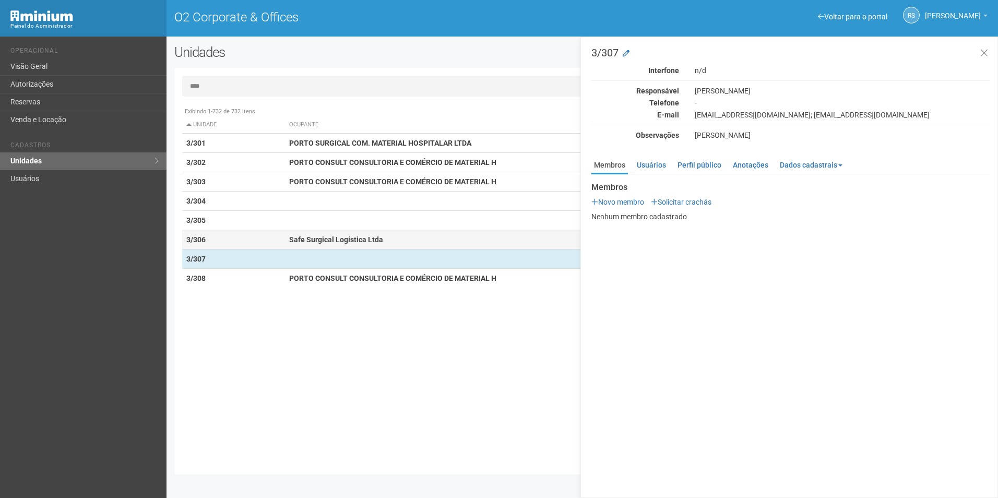
click at [191, 239] on strong "3/306" at bounding box center [195, 240] width 19 height 8
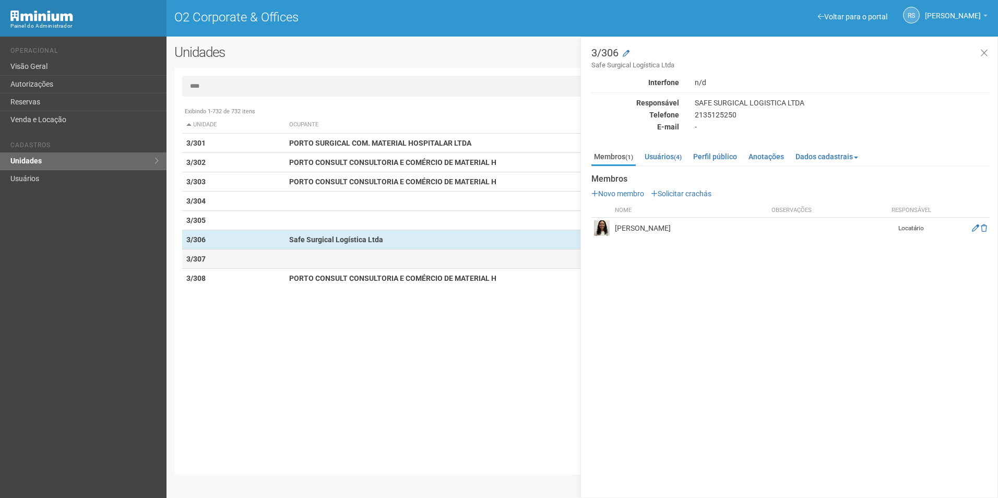
click at [192, 255] on strong "3/307" at bounding box center [195, 259] width 19 height 8
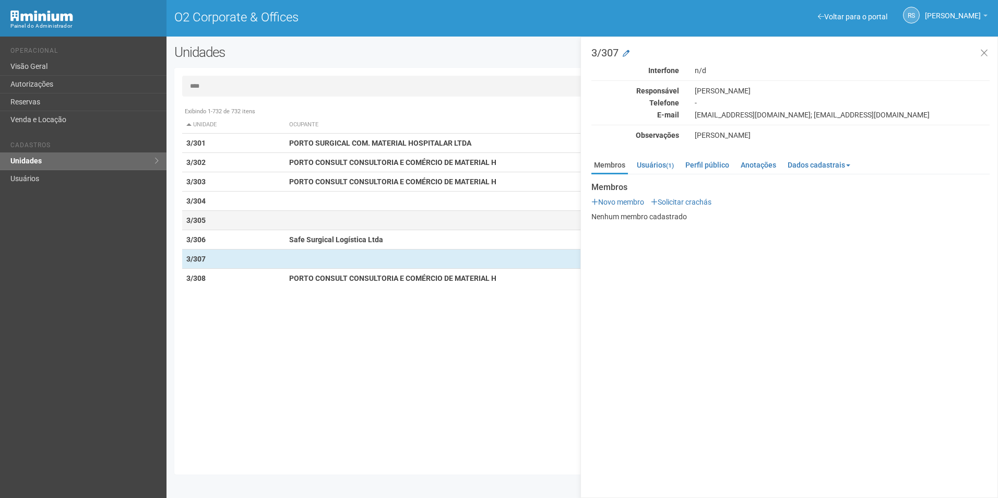
click at [205, 221] on strong "3/305" at bounding box center [195, 220] width 19 height 8
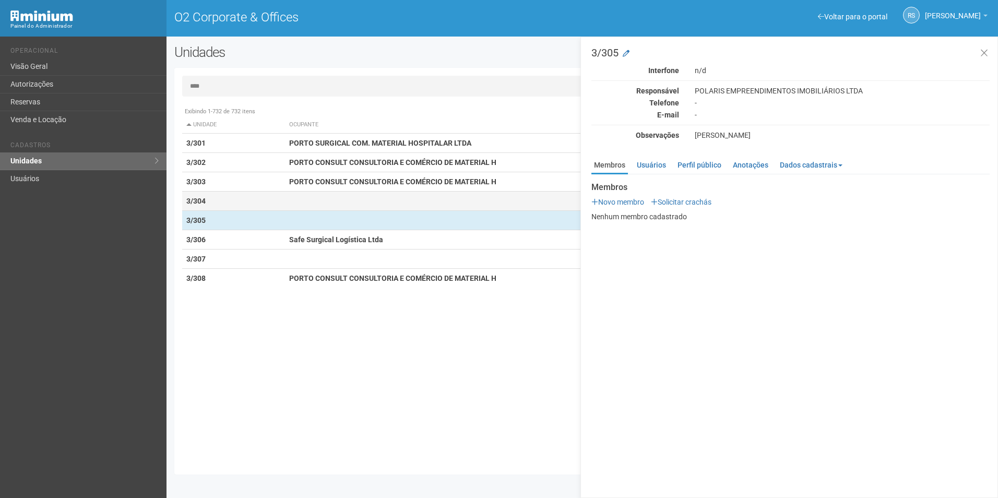
click at [200, 201] on strong "3/304" at bounding box center [195, 201] width 19 height 8
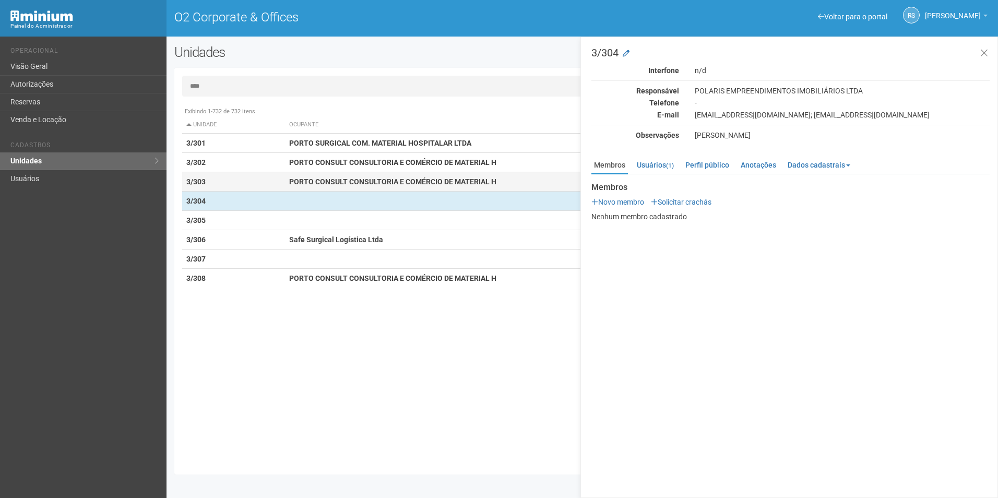
click at [195, 179] on strong "3/303" at bounding box center [195, 182] width 19 height 8
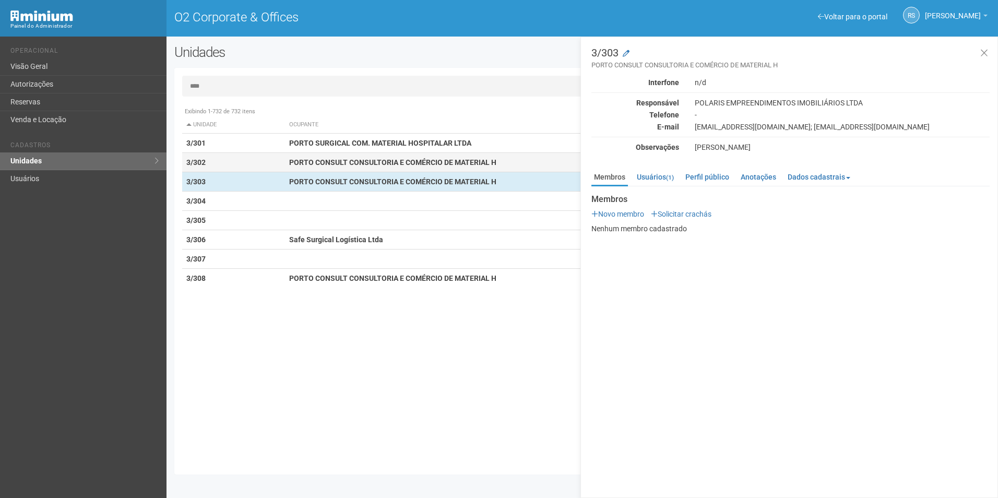
click at [196, 165] on strong "3/302" at bounding box center [195, 162] width 19 height 8
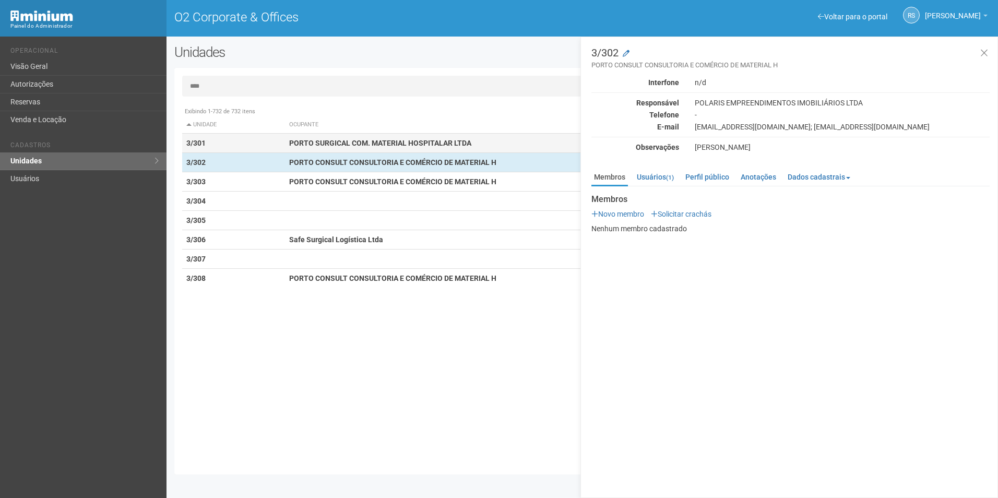
click at [190, 138] on td "3/301" at bounding box center [233, 143] width 103 height 19
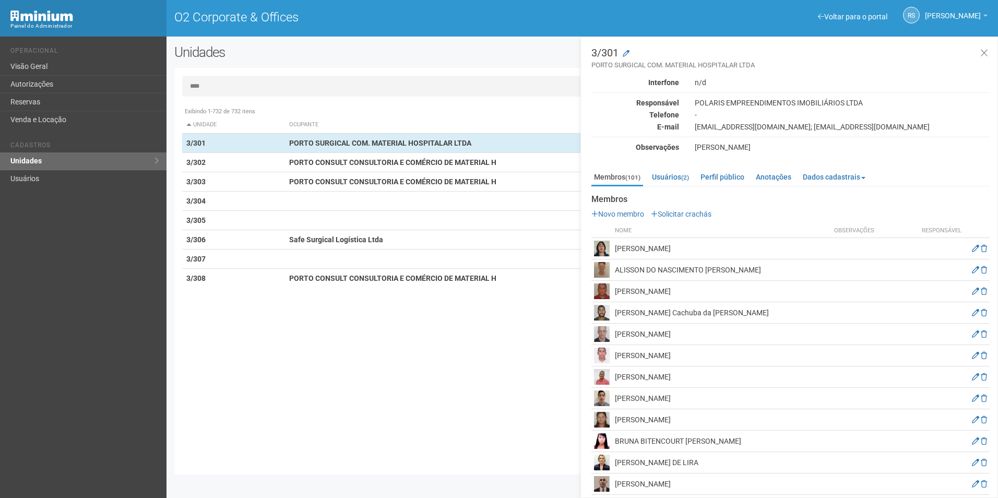
click at [594, 244] on img at bounding box center [602, 249] width 16 height 16
click at [972, 251] on icon at bounding box center [975, 248] width 7 height 7
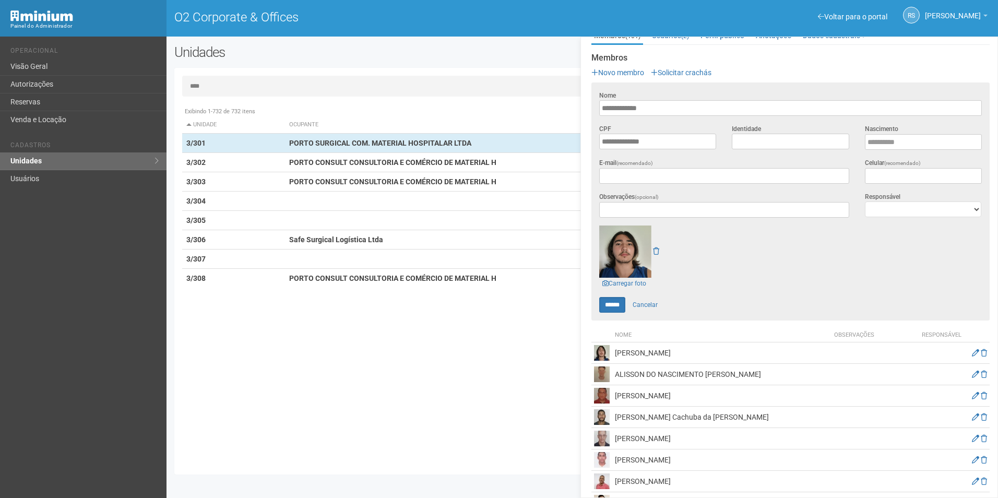
scroll to position [157, 0]
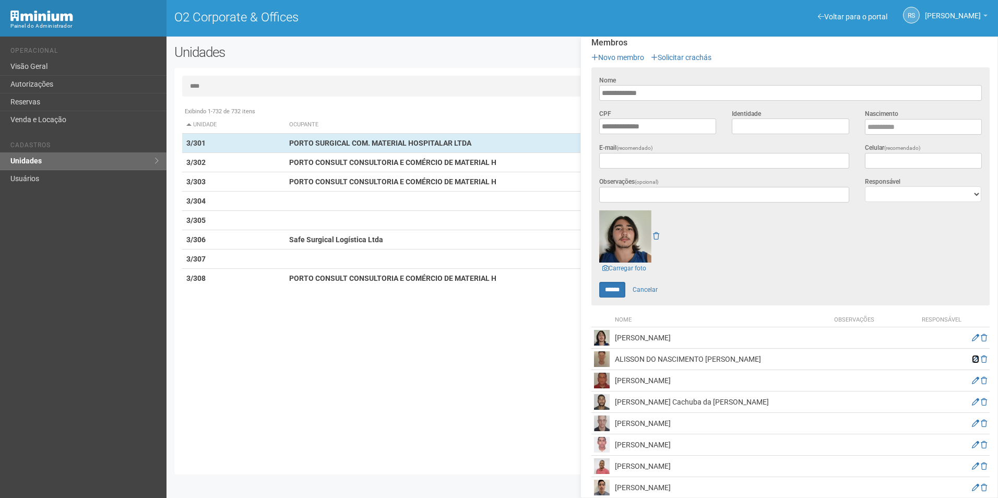
click at [972, 356] on icon at bounding box center [975, 359] width 7 height 7
click at [974, 379] on icon at bounding box center [975, 380] width 7 height 7
click at [972, 398] on icon at bounding box center [975, 401] width 7 height 7
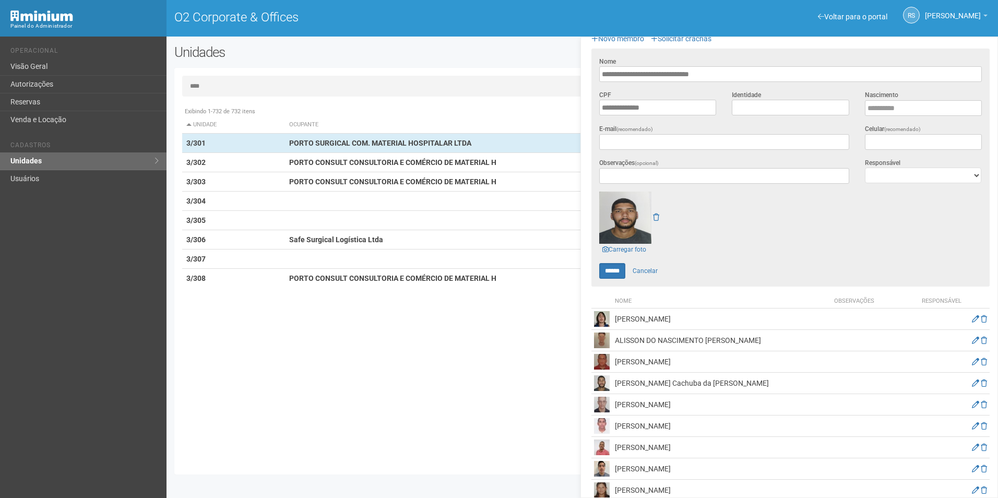
scroll to position [209, 0]
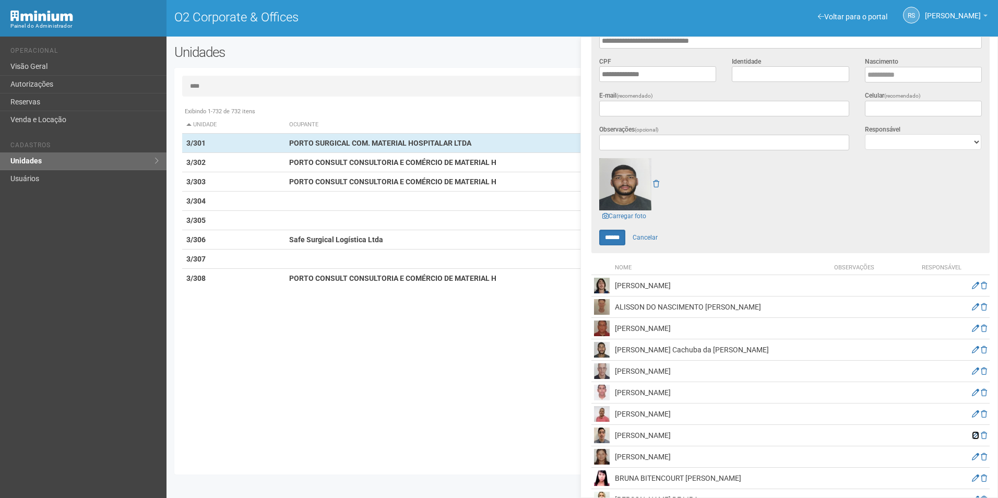
click at [973, 434] on icon at bounding box center [975, 435] width 7 height 7
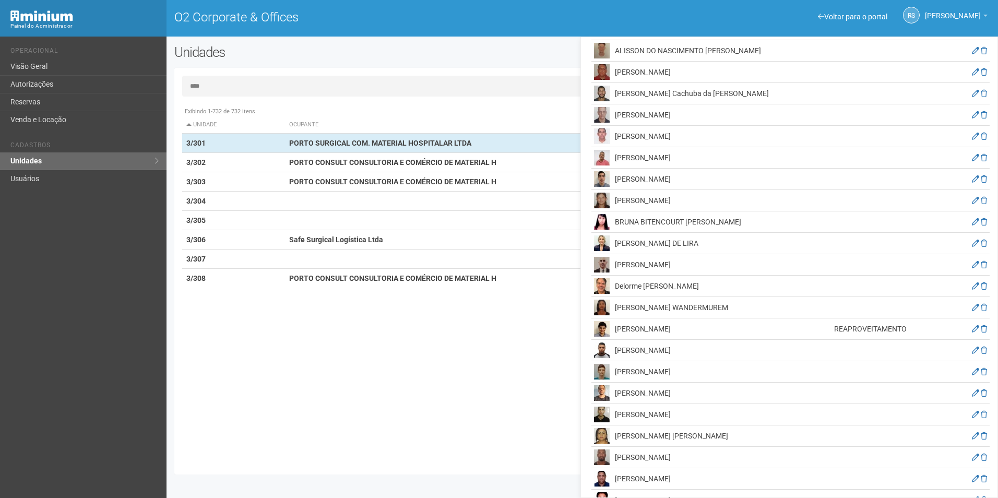
scroll to position [518, 0]
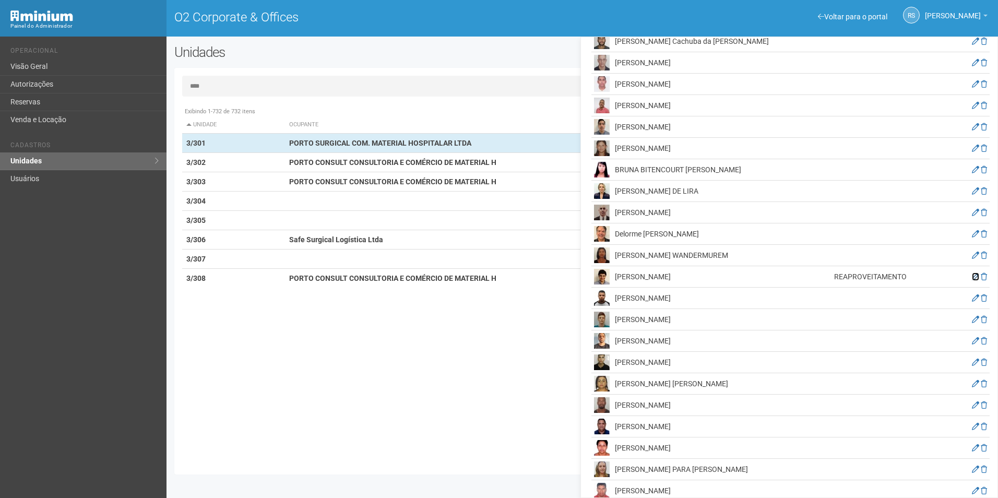
click at [972, 275] on icon at bounding box center [975, 276] width 7 height 7
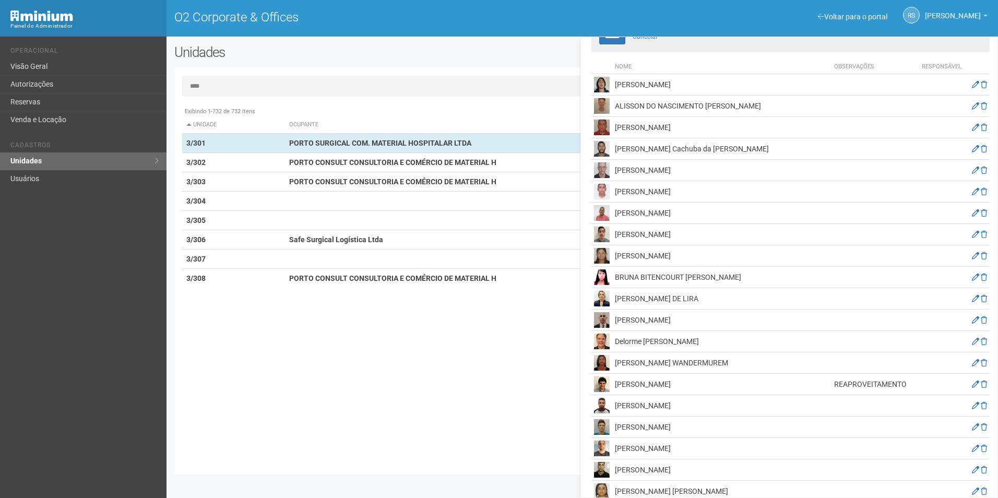
scroll to position [418, 0]
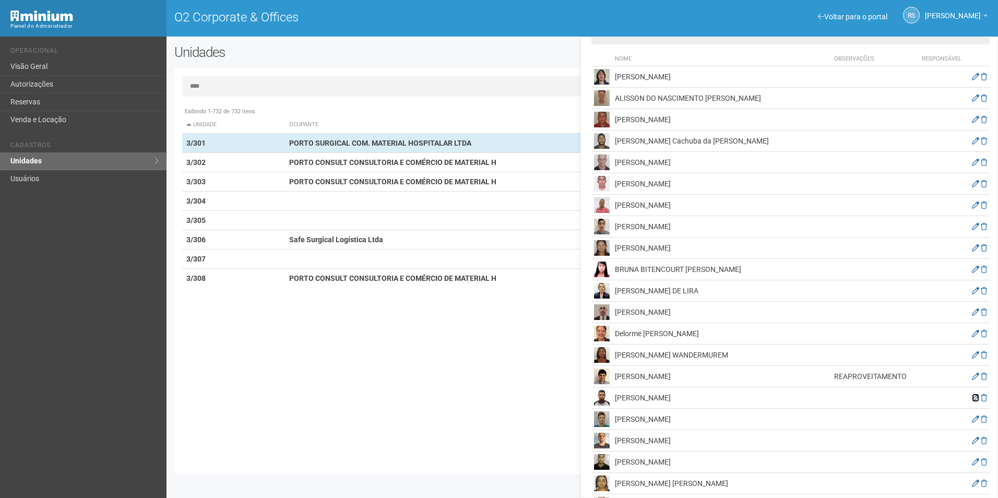
click at [974, 397] on icon at bounding box center [975, 397] width 7 height 7
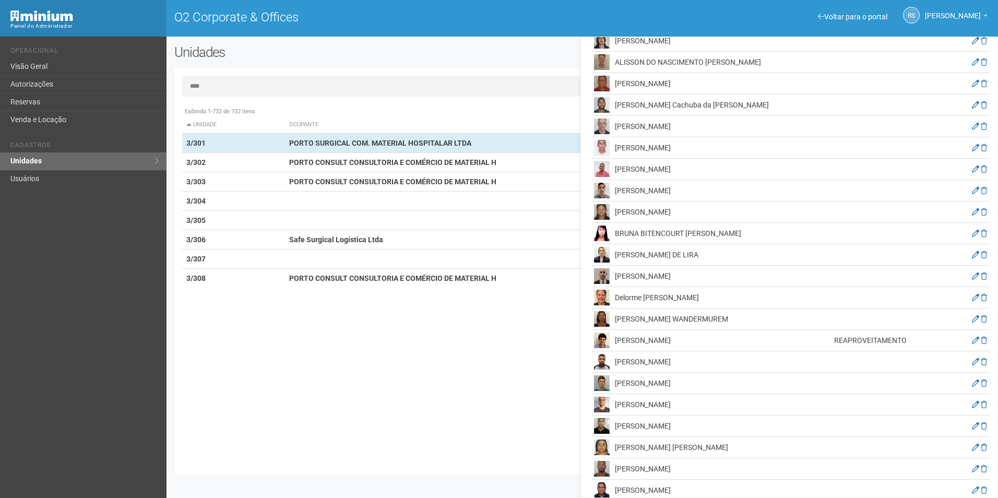
scroll to position [470, 0]
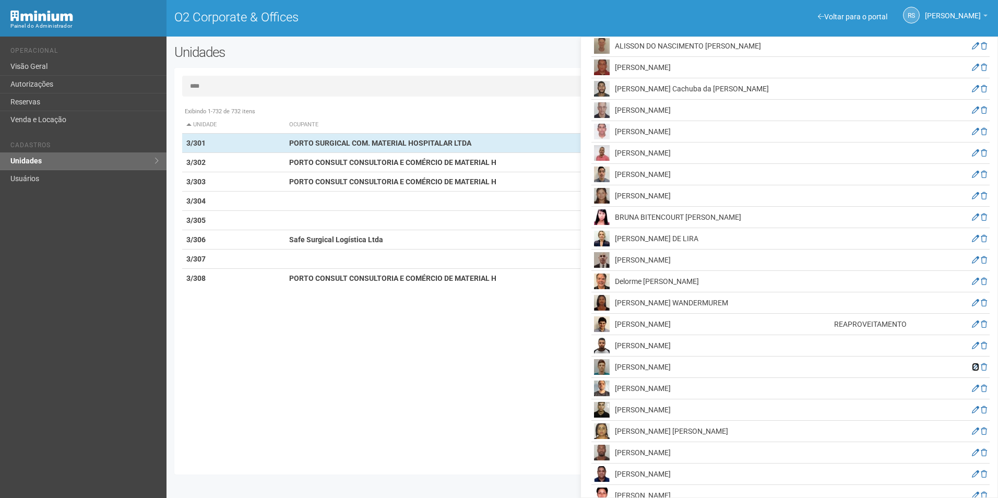
click at [972, 365] on icon at bounding box center [975, 366] width 7 height 7
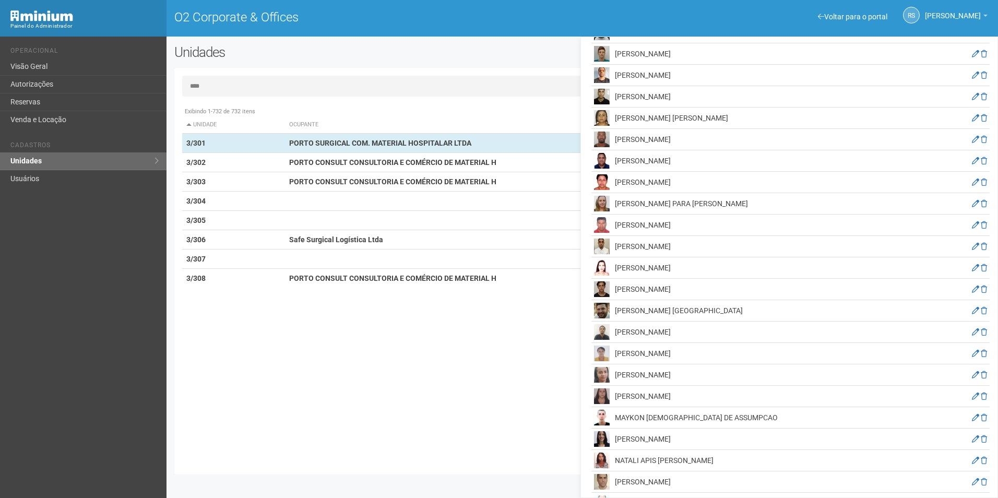
scroll to position [731, 0]
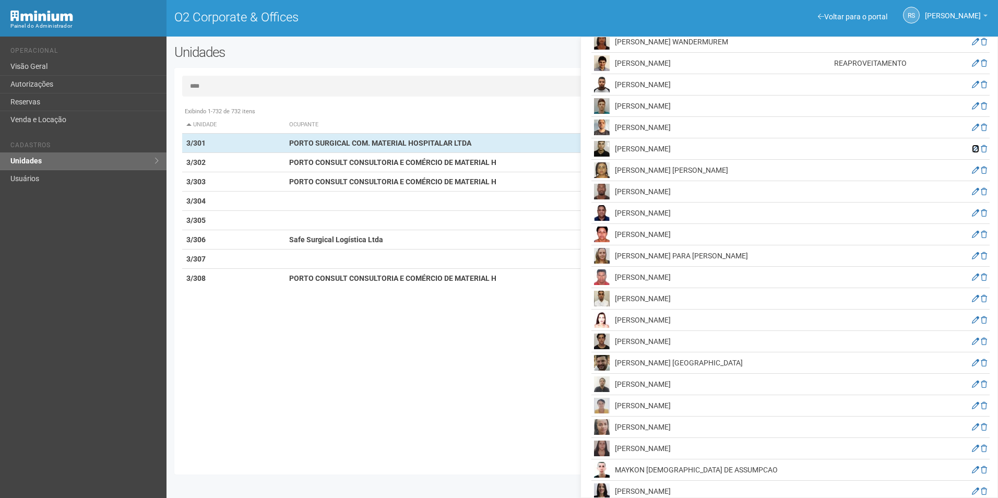
click at [973, 148] on icon at bounding box center [975, 148] width 7 height 7
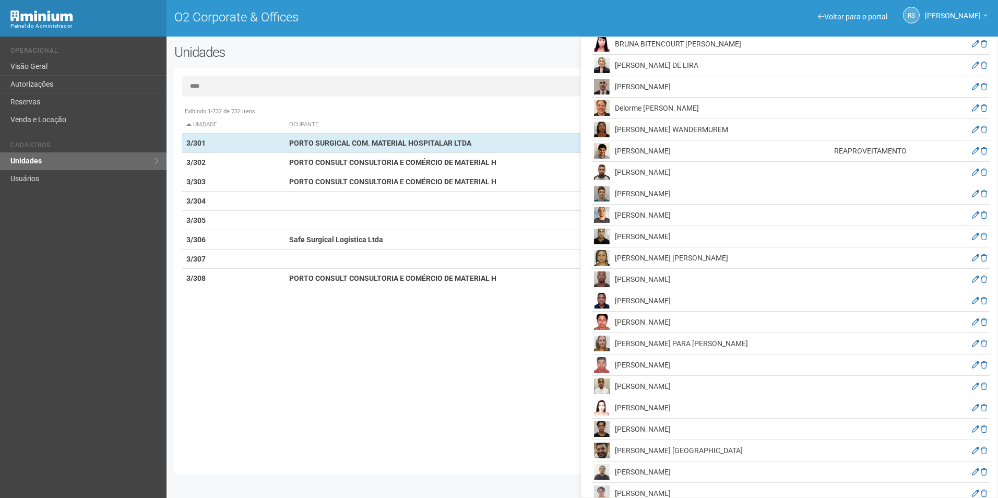
scroll to position [679, 0]
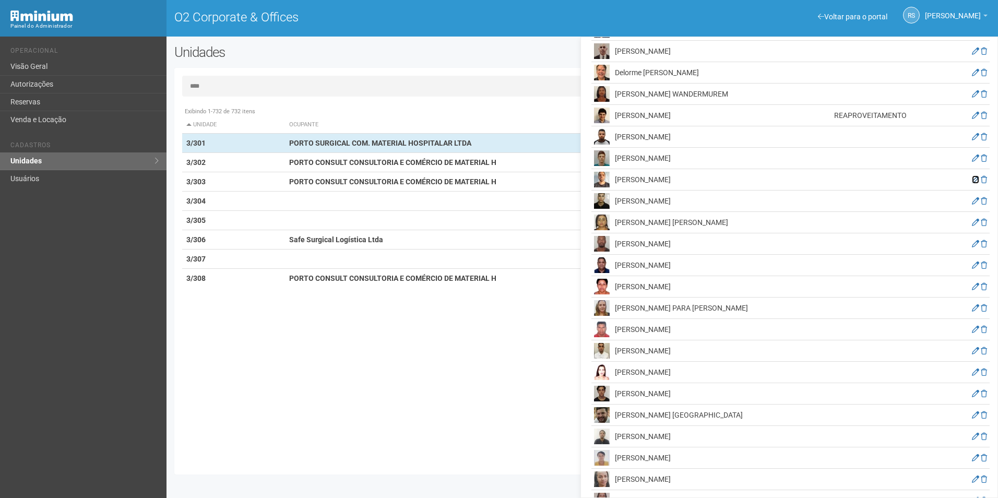
click at [974, 178] on icon at bounding box center [975, 179] width 7 height 7
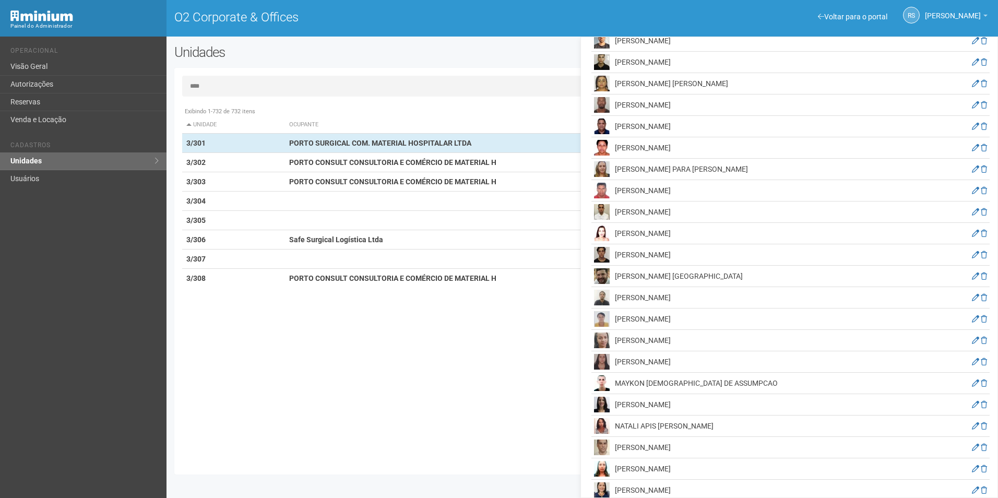
scroll to position [836, 0]
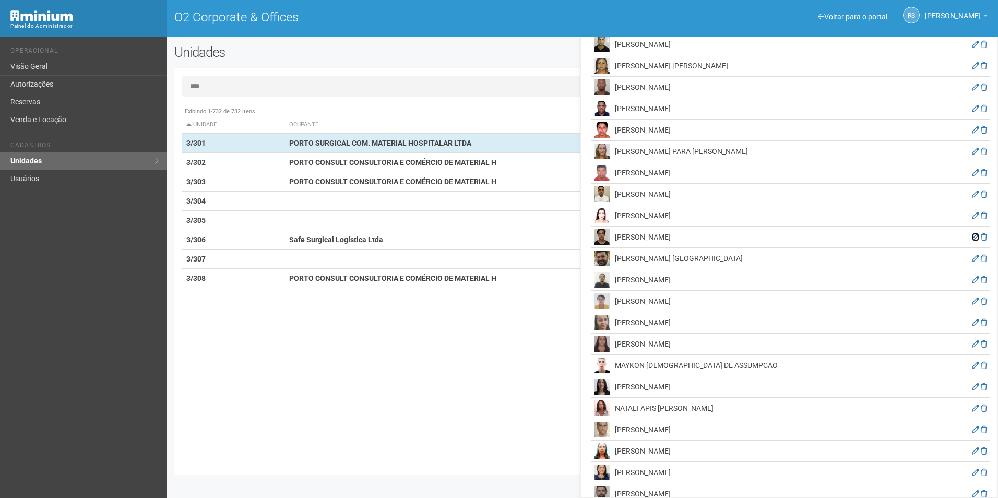
click at [972, 234] on icon at bounding box center [975, 236] width 7 height 7
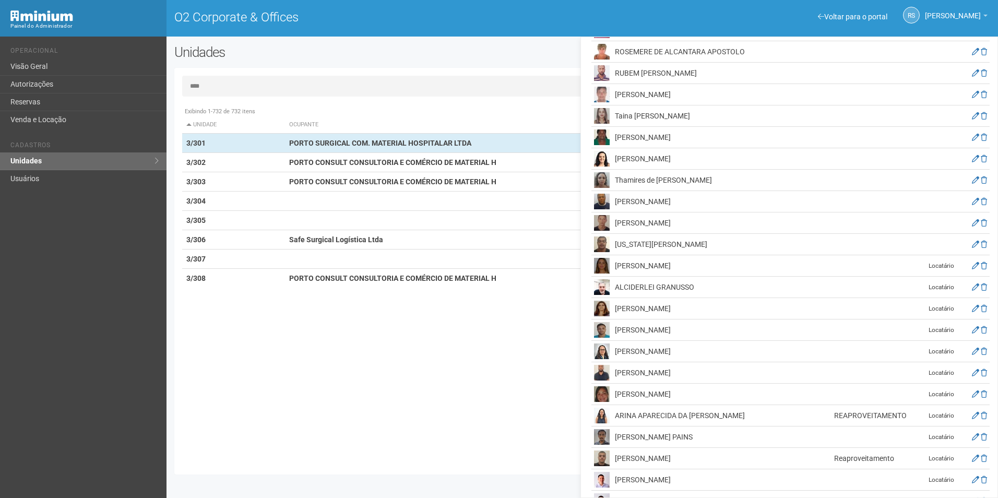
scroll to position [1514, 0]
click at [974, 219] on icon at bounding box center [975, 221] width 7 height 7
click at [974, 327] on icon at bounding box center [975, 328] width 7 height 7
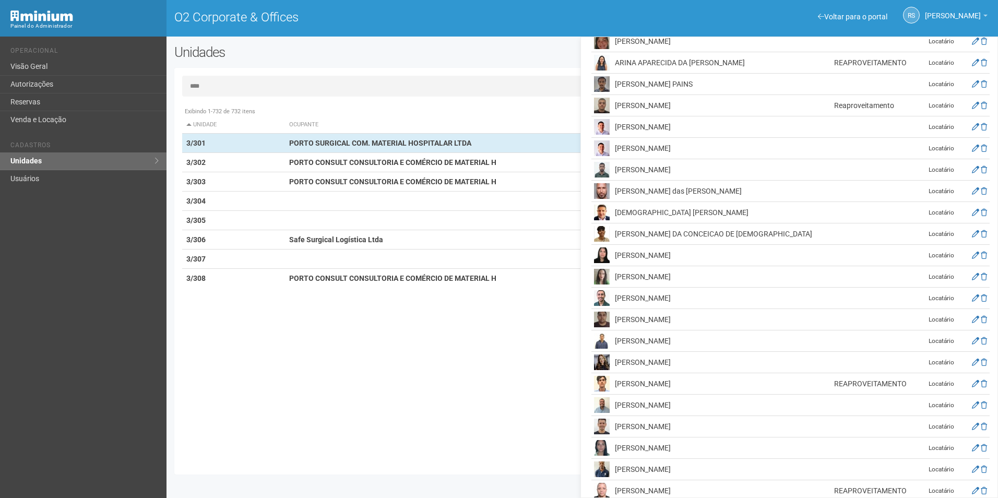
scroll to position [1880, 0]
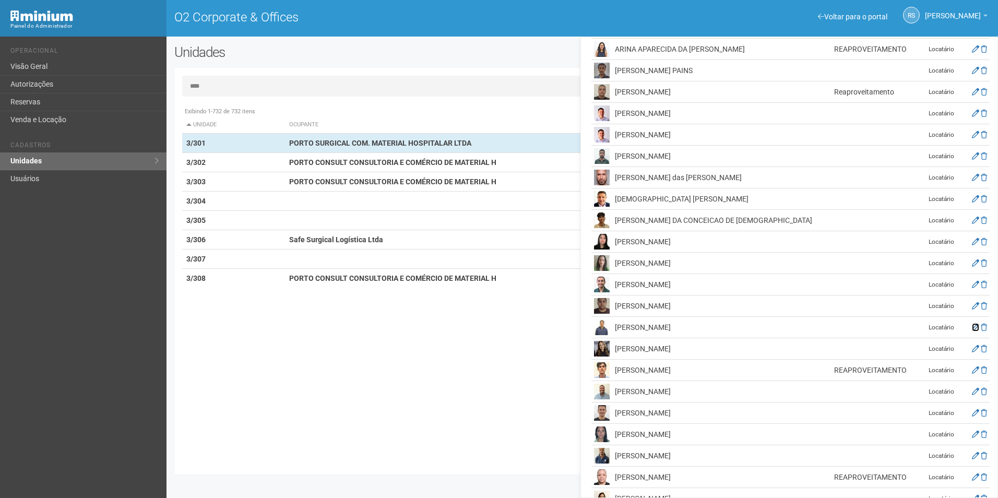
click at [974, 324] on icon at bounding box center [975, 327] width 7 height 7
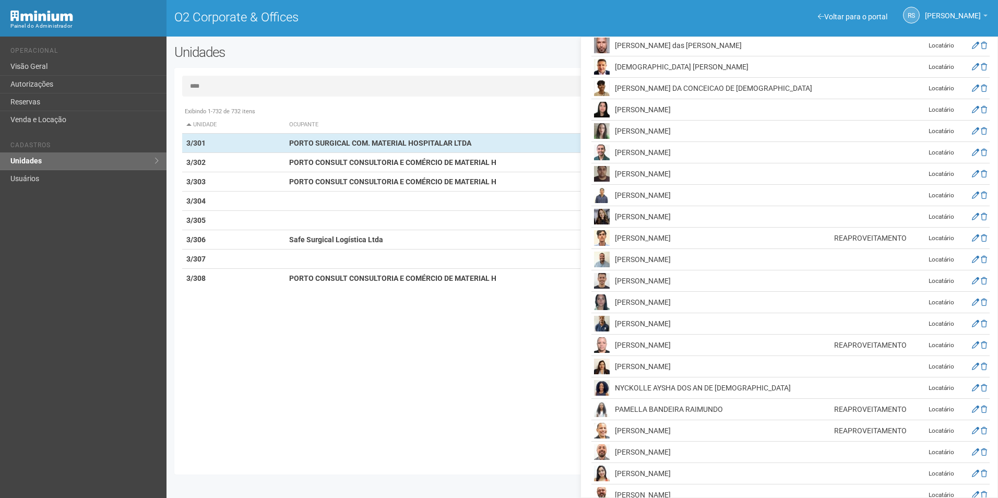
scroll to position [2037, 0]
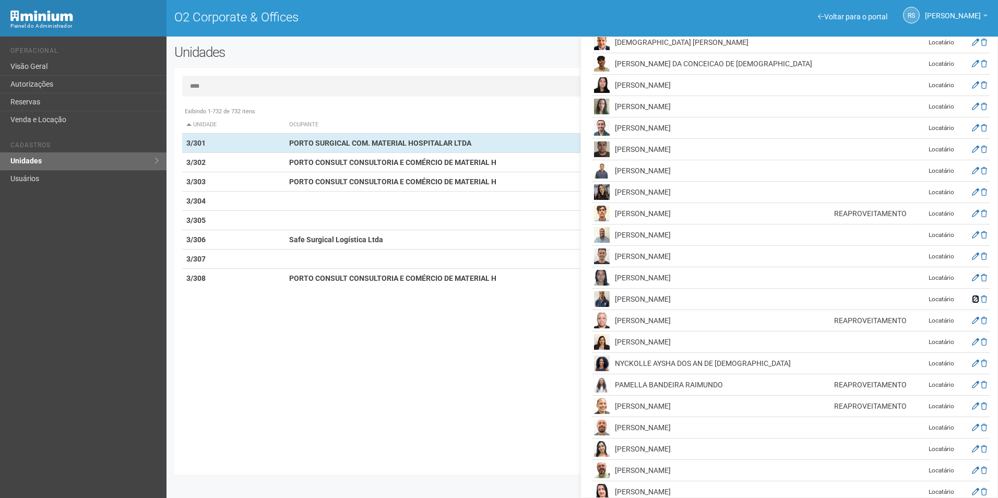
click at [972, 296] on icon at bounding box center [975, 299] width 7 height 7
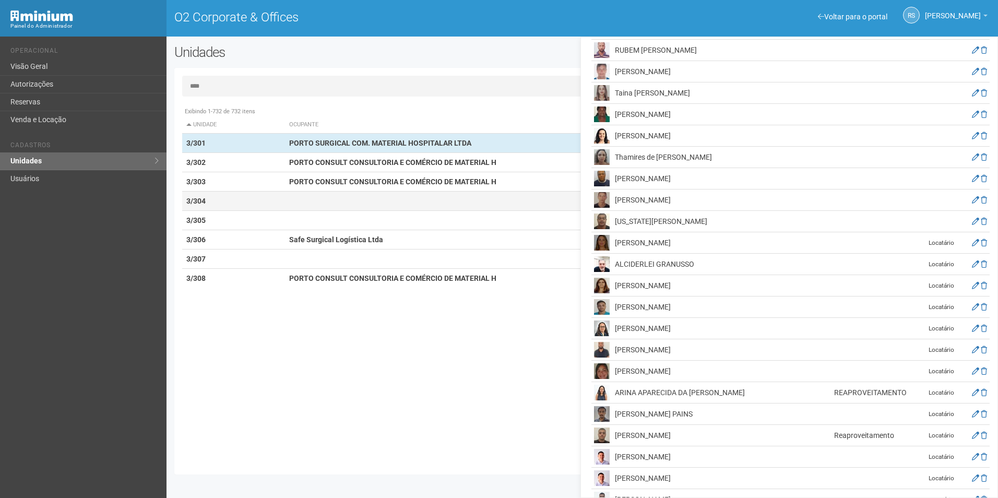
scroll to position [1426, 0]
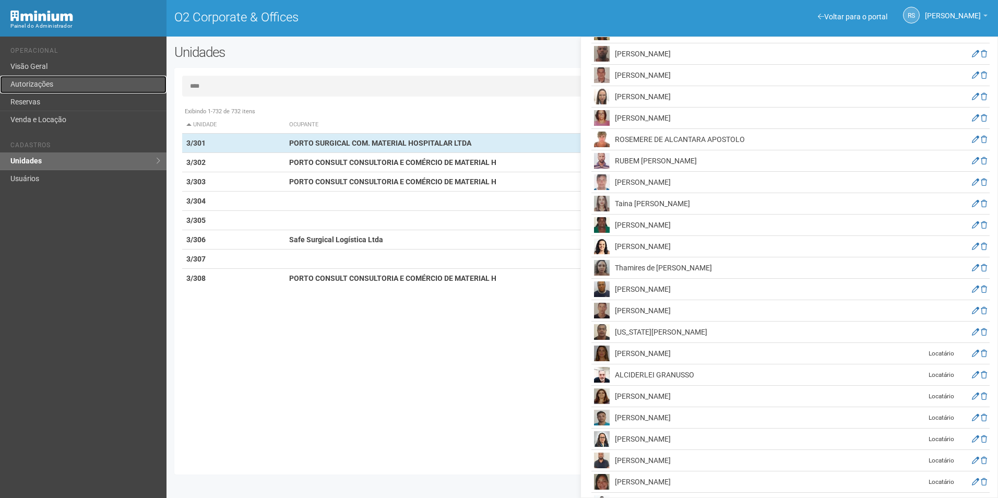
click at [63, 88] on link "Autorizações" at bounding box center [83, 85] width 167 height 18
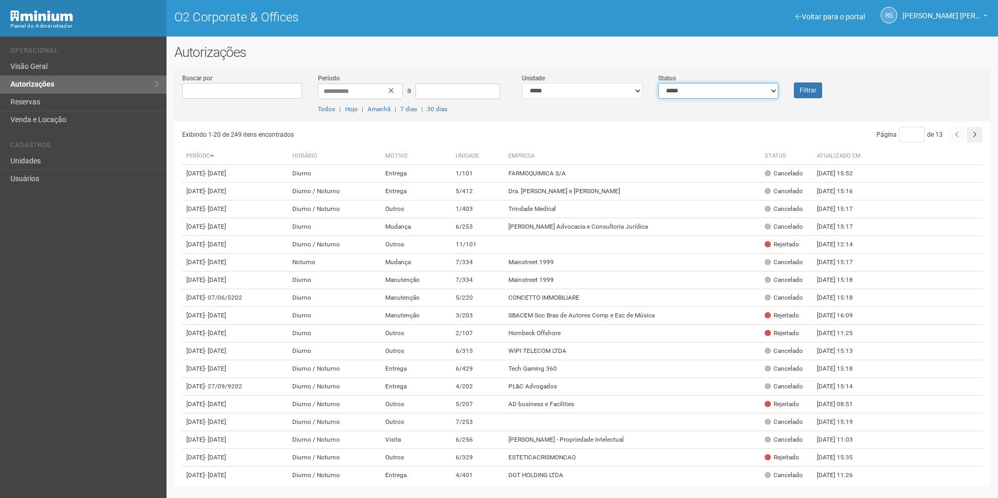
drag, startPoint x: 733, startPoint y: 89, endPoint x: 733, endPoint y: 95, distance: 6.3
click at [733, 89] on select "**********" at bounding box center [719, 91] width 121 height 16
select select "*"
click at [659, 83] on select "**********" at bounding box center [719, 91] width 121 height 16
click at [809, 90] on button "Filtrar" at bounding box center [808, 91] width 28 height 16
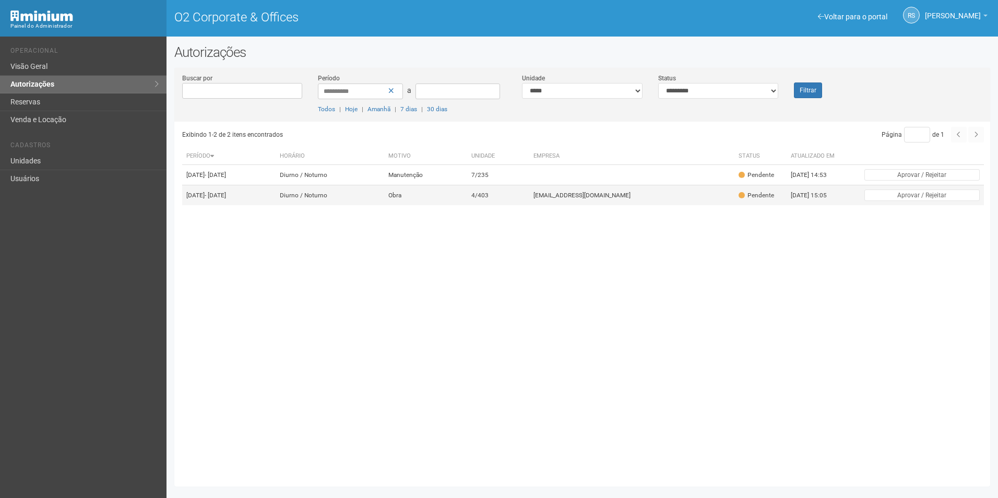
click at [580, 203] on td "[EMAIL_ADDRESS][DOMAIN_NAME]" at bounding box center [632, 195] width 205 height 20
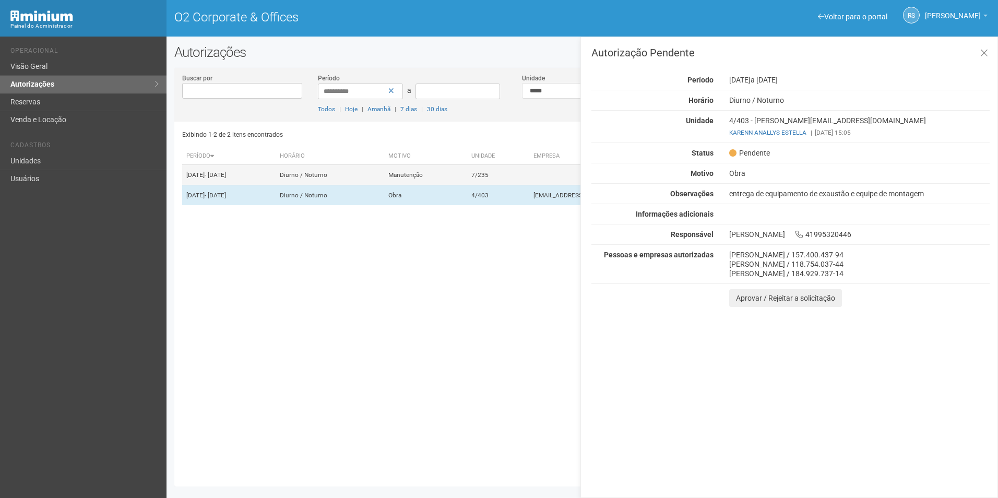
click at [467, 182] on td "Manutenção" at bounding box center [425, 175] width 83 height 20
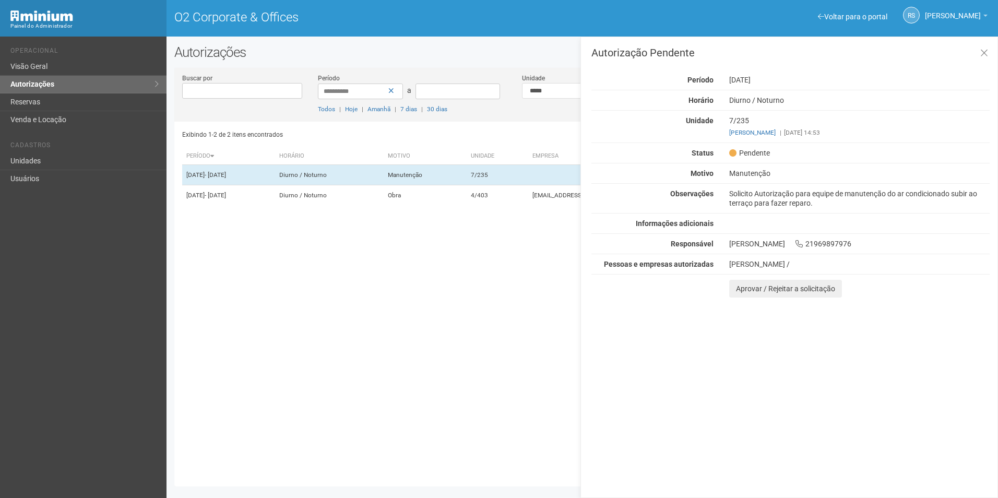
drag, startPoint x: 938, startPoint y: 339, endPoint x: 869, endPoint y: 310, distance: 74.6
click at [937, 337] on div "Autorização Pendente Período 23/09/2025 Horário Diurno / Noturno Unidade 7/235 …" at bounding box center [790, 268] width 418 height 462
click at [732, 284] on button "Aprovar / Rejeitar a solicitação" at bounding box center [786, 289] width 113 height 18
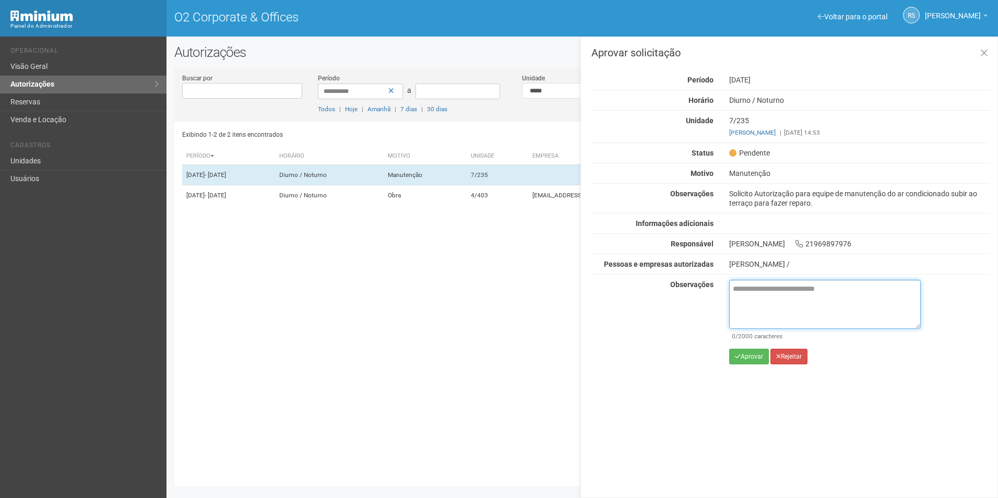
click at [774, 304] on textarea at bounding box center [826, 304] width 192 height 49
paste textarea "**********"
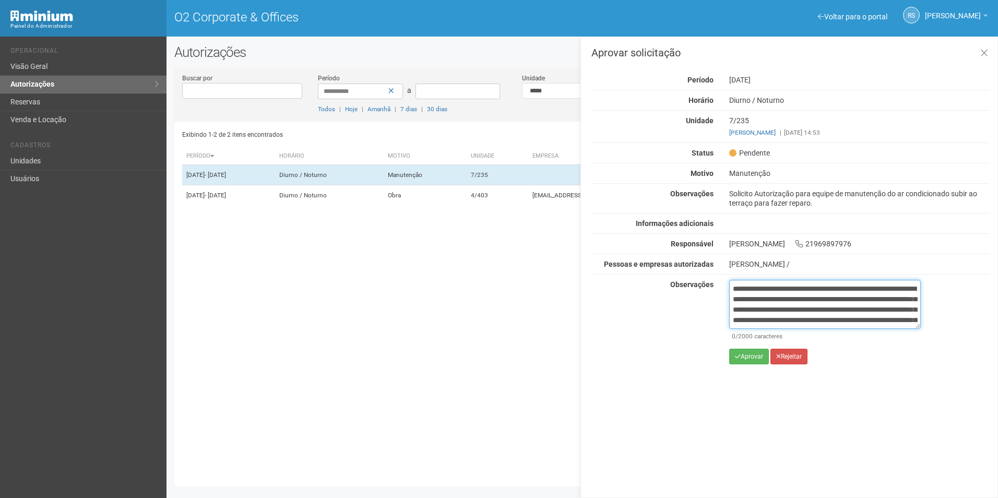
scroll to position [69, 0]
type textarea "**********"
click at [753, 357] on button "Aprovar" at bounding box center [750, 357] width 40 height 16
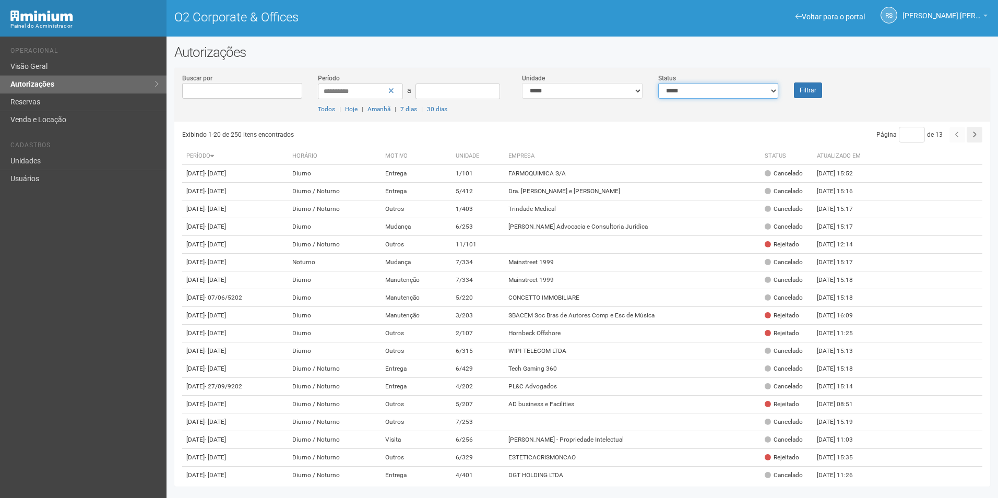
click at [756, 88] on select "**********" at bounding box center [719, 91] width 121 height 16
select select "*"
click at [659, 83] on select "**********" at bounding box center [719, 91] width 121 height 16
click at [800, 92] on button "Filtrar" at bounding box center [808, 91] width 28 height 16
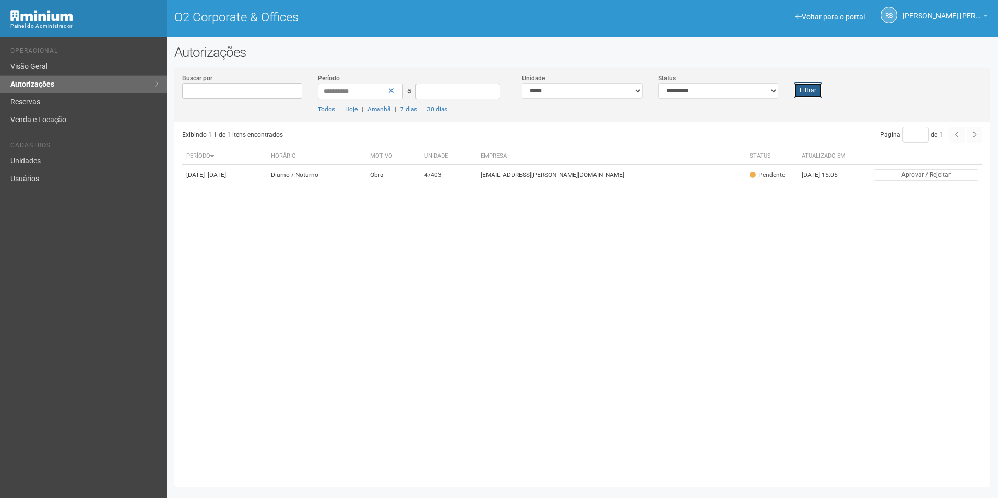
click at [808, 86] on button "Filtrar" at bounding box center [808, 91] width 28 height 16
click at [806, 92] on button "Filtrar" at bounding box center [808, 91] width 28 height 16
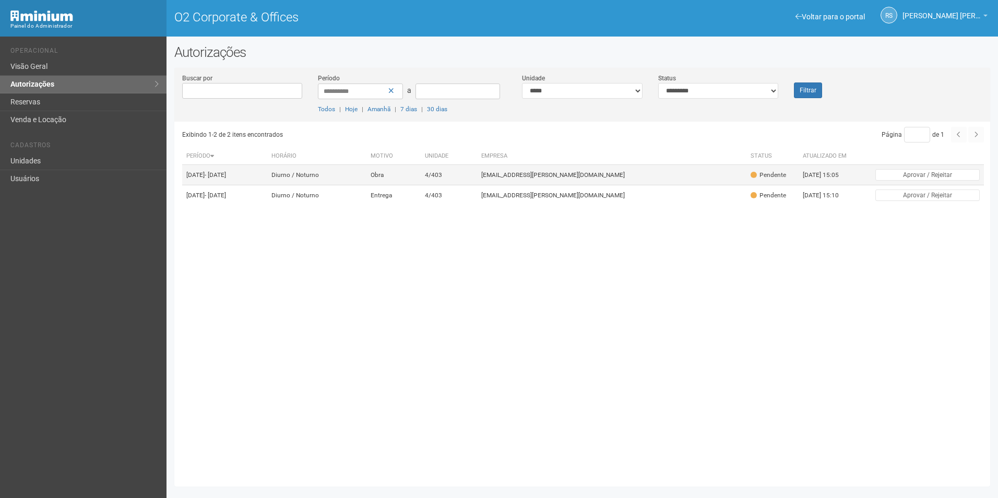
click at [577, 183] on td "[EMAIL_ADDRESS][PERSON_NAME][DOMAIN_NAME]" at bounding box center [611, 175] width 269 height 20
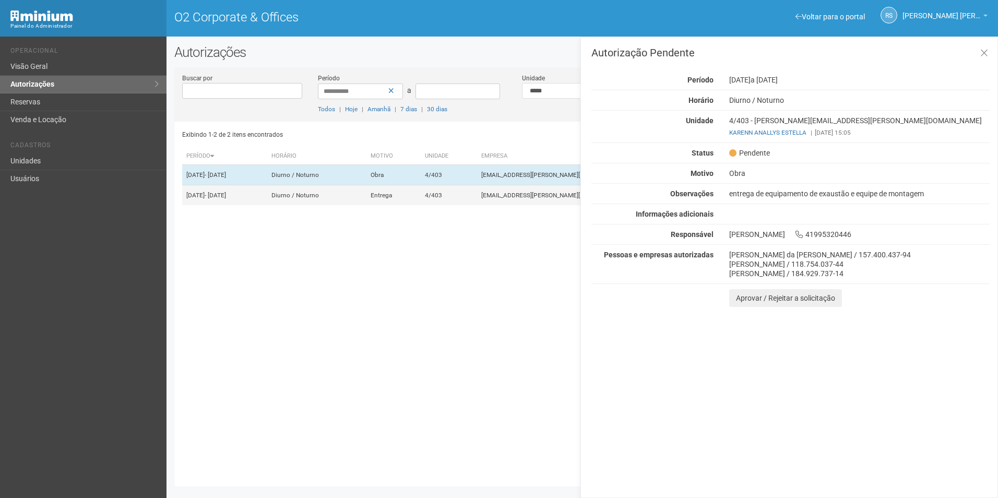
click at [477, 206] on td "4/403" at bounding box center [449, 195] width 56 height 20
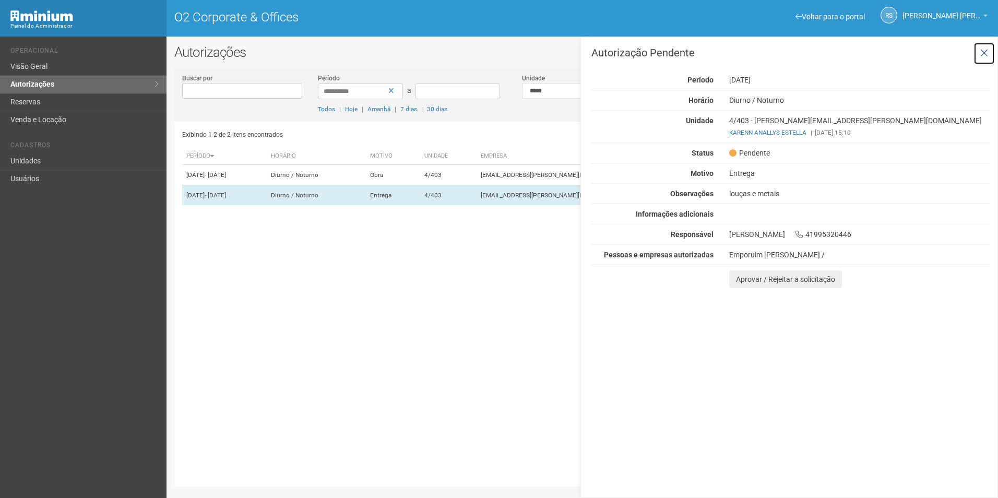
drag, startPoint x: 990, startPoint y: 50, endPoint x: 976, endPoint y: 53, distance: 14.3
click at [990, 51] on button at bounding box center [984, 53] width 21 height 22
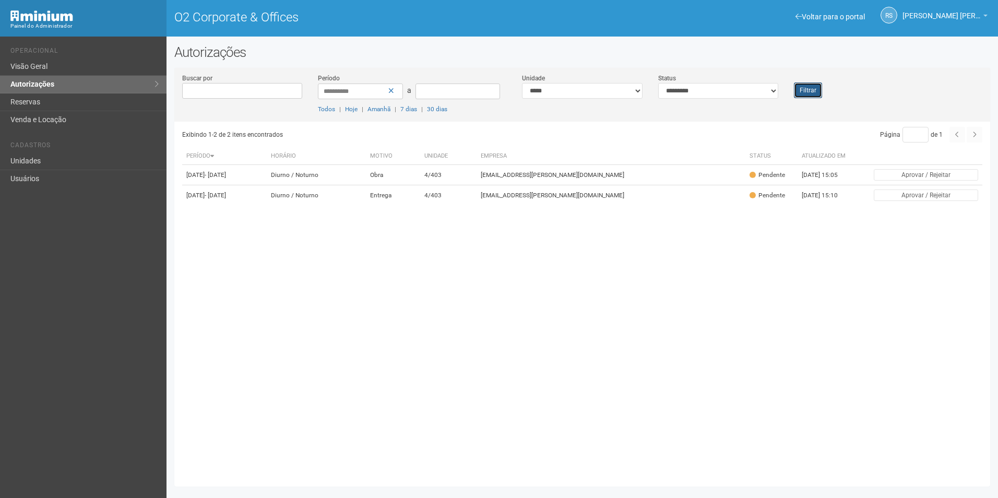
click at [814, 86] on button "Filtrar" at bounding box center [808, 91] width 28 height 16
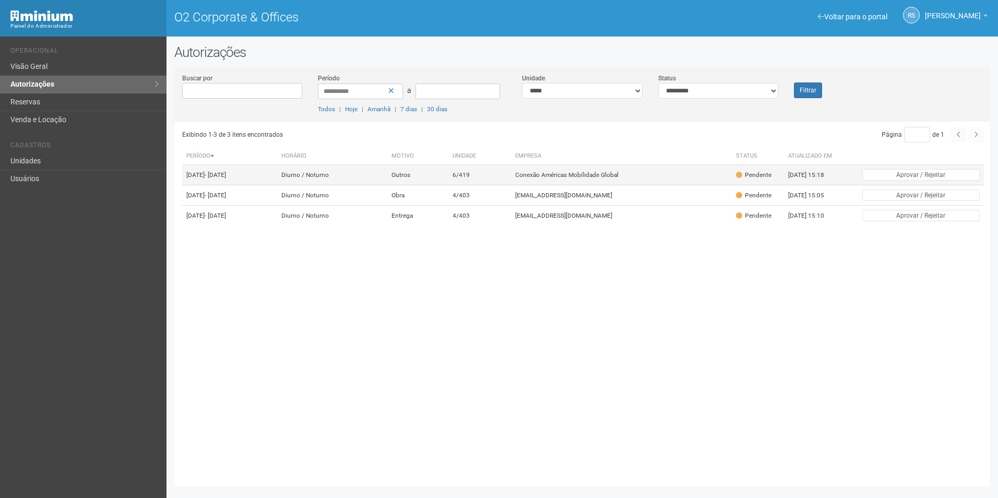
click at [512, 180] on td "6/419" at bounding box center [480, 175] width 63 height 20
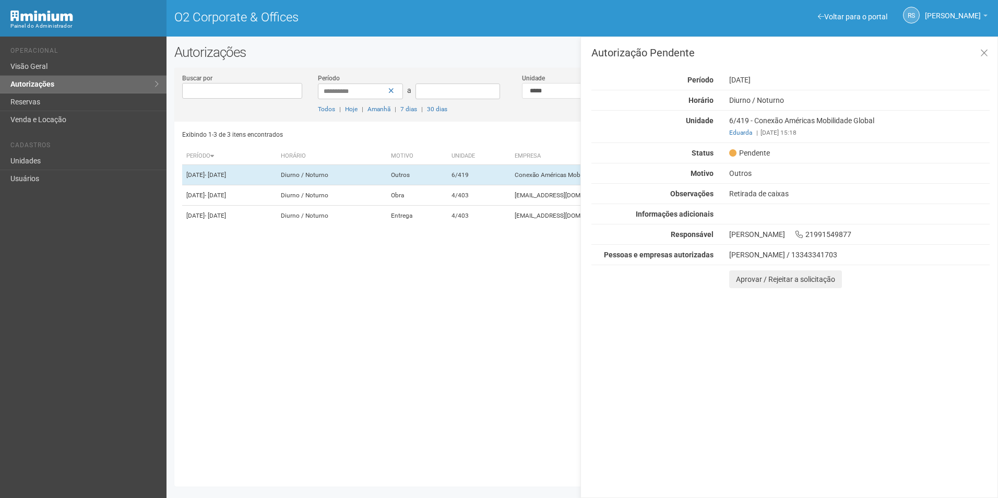
click at [933, 351] on div "Autorização Pendente Período [DATE] [GEOGRAPHIC_DATA] [GEOGRAPHIC_DATA] / [GEOG…" at bounding box center [790, 268] width 418 height 462
click at [747, 279] on button "Aprovar / Rejeitar a solicitação" at bounding box center [786, 280] width 113 height 18
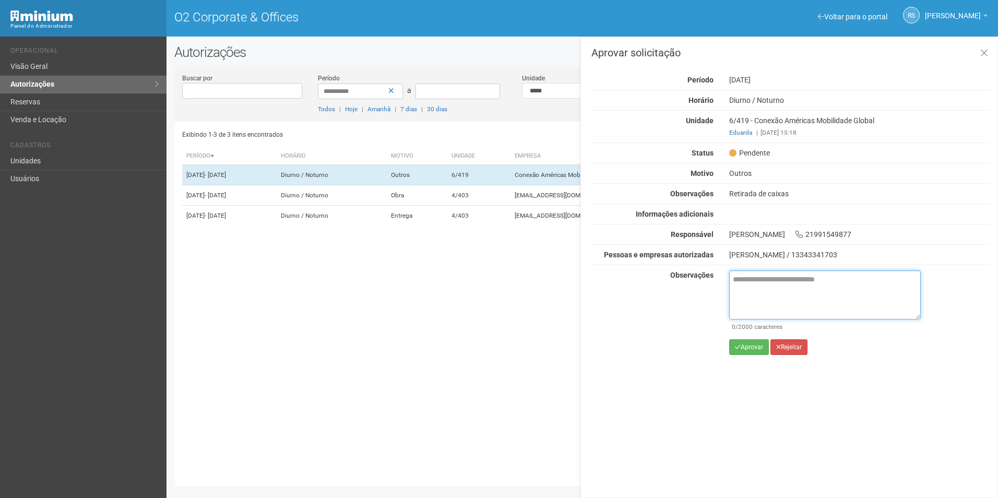
click at [750, 293] on textarea at bounding box center [826, 295] width 192 height 49
paste textarea "**********"
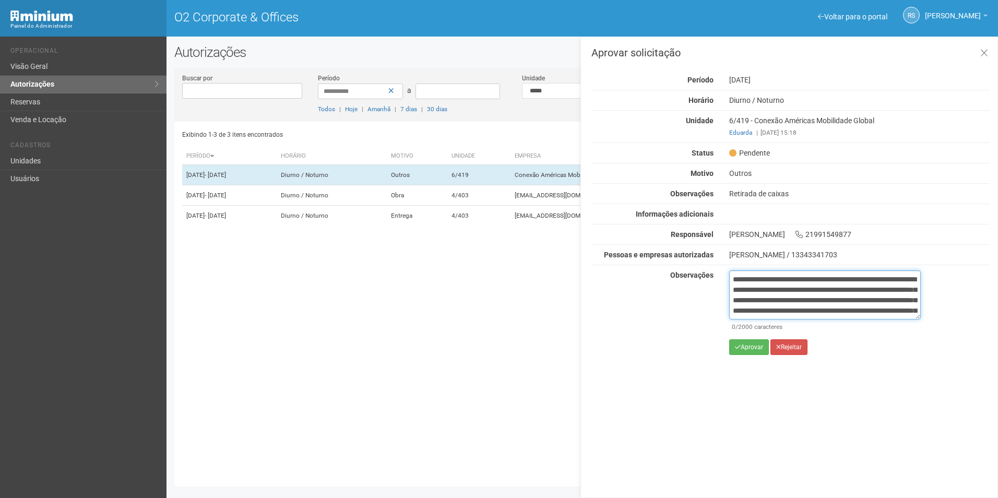
scroll to position [69, 0]
type textarea "**********"
click at [742, 352] on button "Aprovar" at bounding box center [750, 347] width 40 height 16
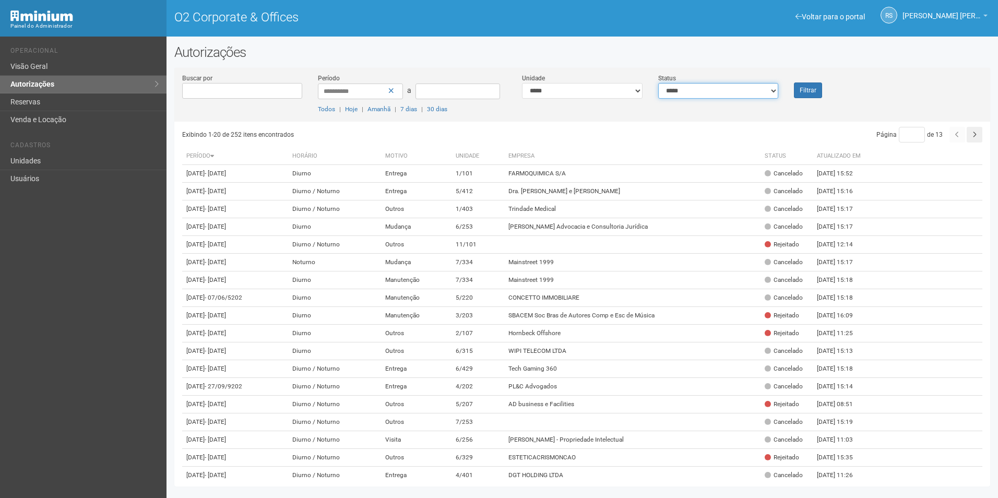
drag, startPoint x: 749, startPoint y: 92, endPoint x: 745, endPoint y: 100, distance: 8.7
click at [749, 92] on select "**********" at bounding box center [719, 91] width 121 height 16
select select "*"
click at [659, 83] on select "**********" at bounding box center [719, 91] width 121 height 16
click at [832, 89] on div "Filtrar" at bounding box center [820, 85] width 68 height 25
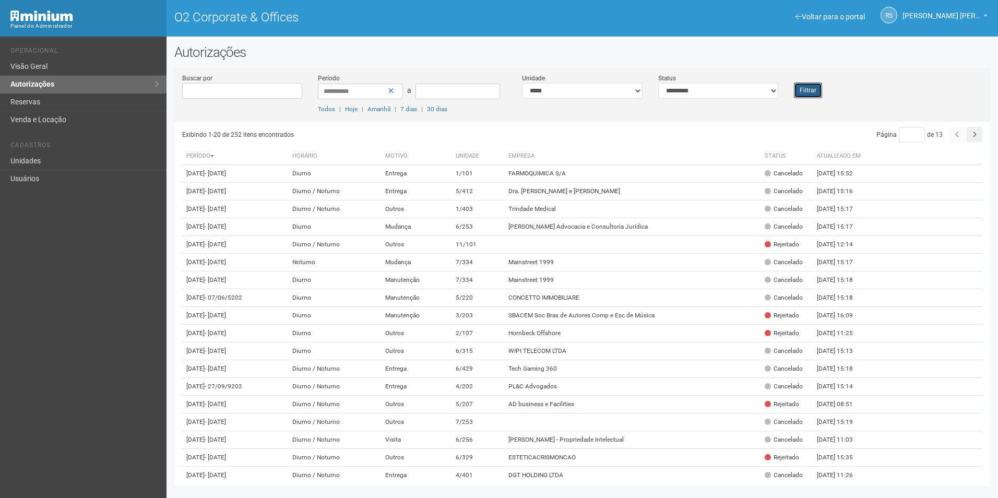
click at [816, 92] on button "Filtrar" at bounding box center [808, 91] width 28 height 16
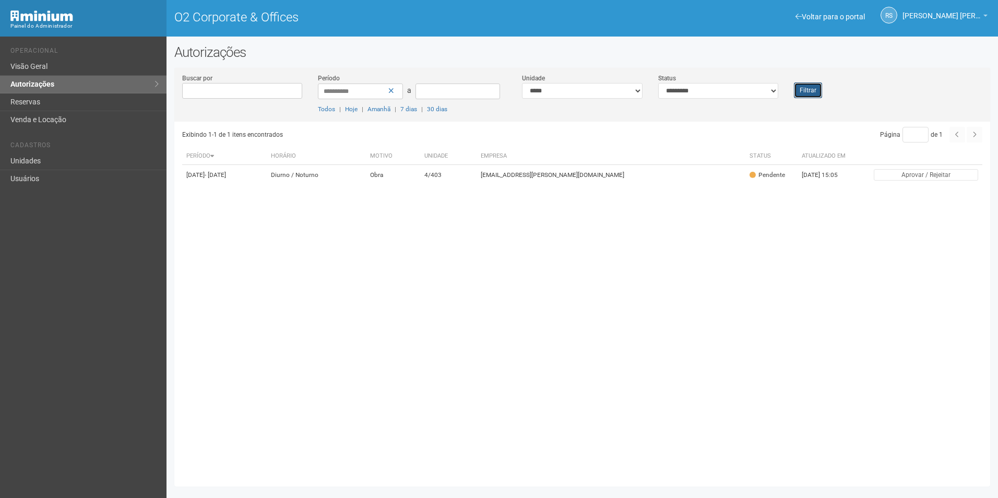
click at [806, 93] on button "Filtrar" at bounding box center [808, 91] width 28 height 16
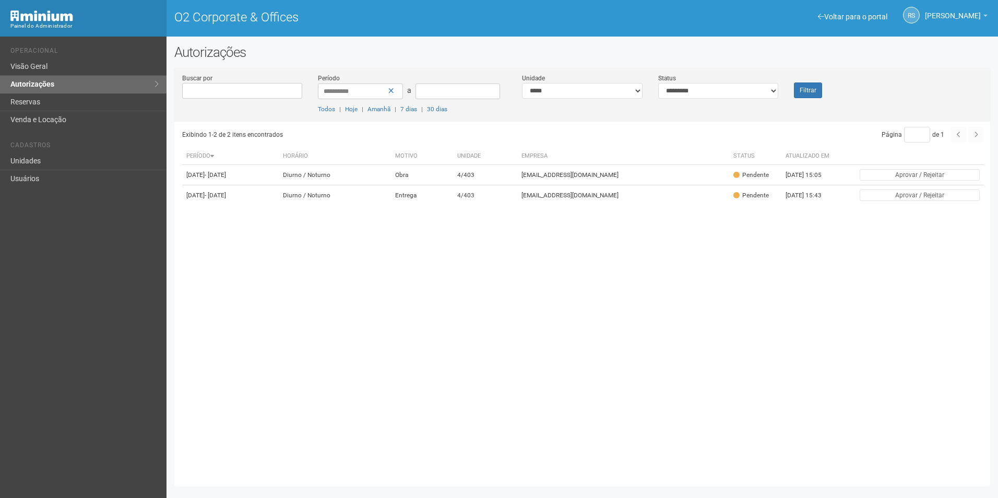
click at [534, 374] on div "Exibindo 1-2 de 2 itens encontrados Página * de 1 Período [GEOGRAPHIC_DATA] Mot…" at bounding box center [586, 300] width 808 height 357
click at [804, 87] on button "Filtrar" at bounding box center [808, 91] width 28 height 16
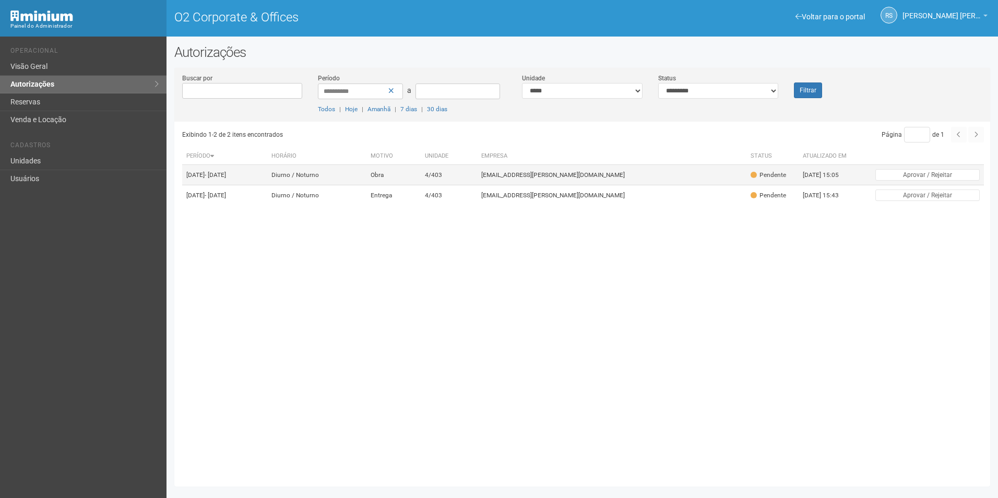
click at [626, 178] on td "[EMAIL_ADDRESS][PERSON_NAME][DOMAIN_NAME]" at bounding box center [611, 175] width 269 height 20
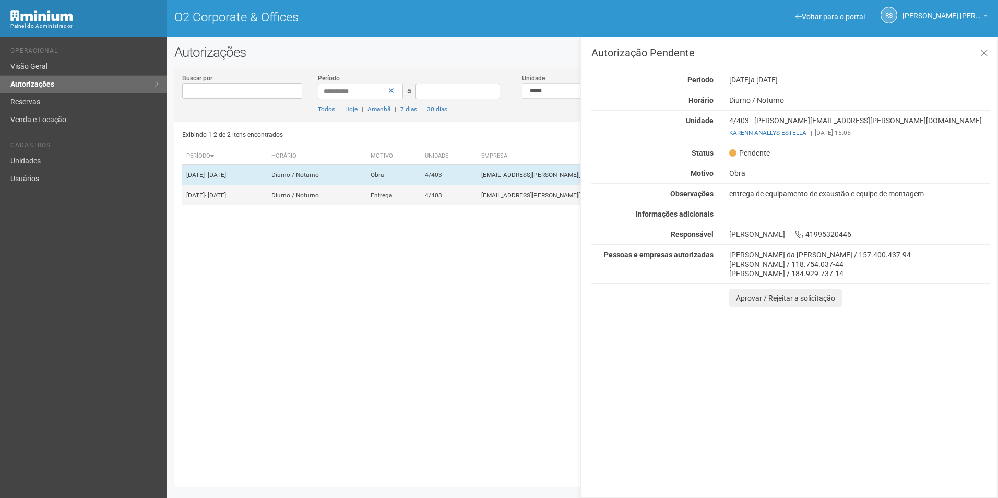
click at [477, 206] on td "4/403" at bounding box center [449, 195] width 56 height 20
